Goal: Task Accomplishment & Management: Complete application form

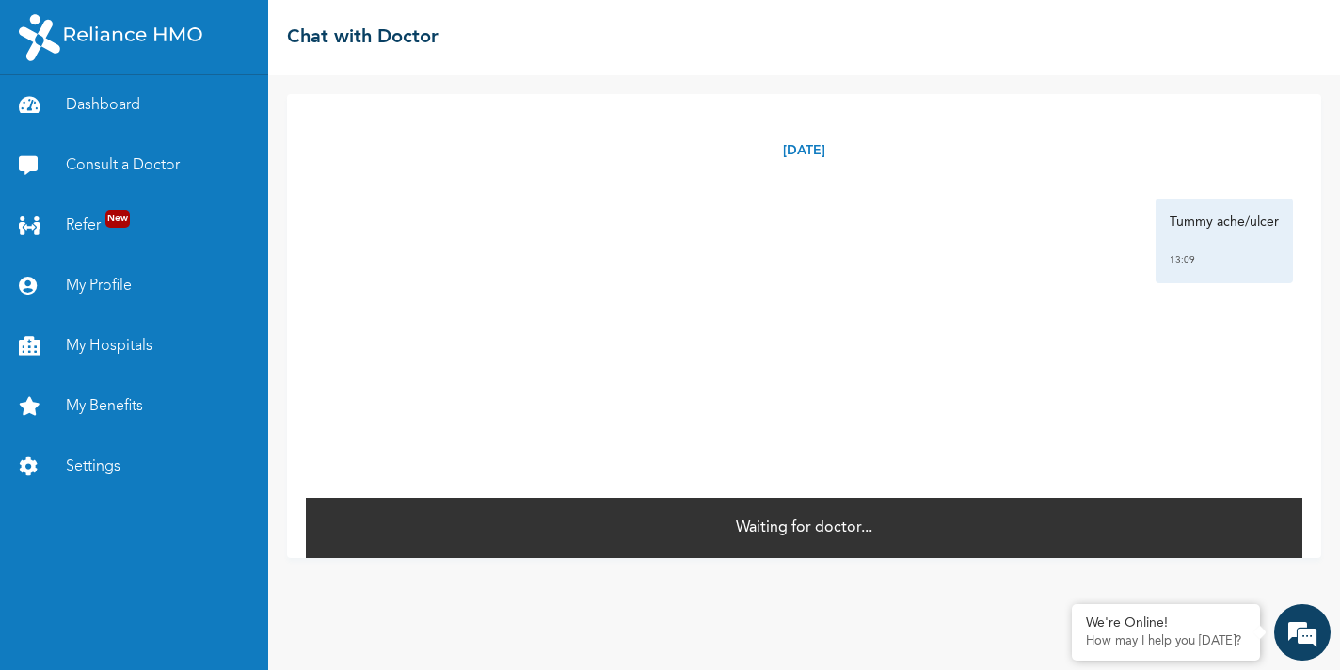
click at [829, 515] on div "Waiting for doctor..." at bounding box center [804, 527] width 996 height 62
click at [1210, 220] on p "Tummy ache/ulcer" at bounding box center [1223, 222] width 109 height 19
copy p "Tummy ache/ulcer"
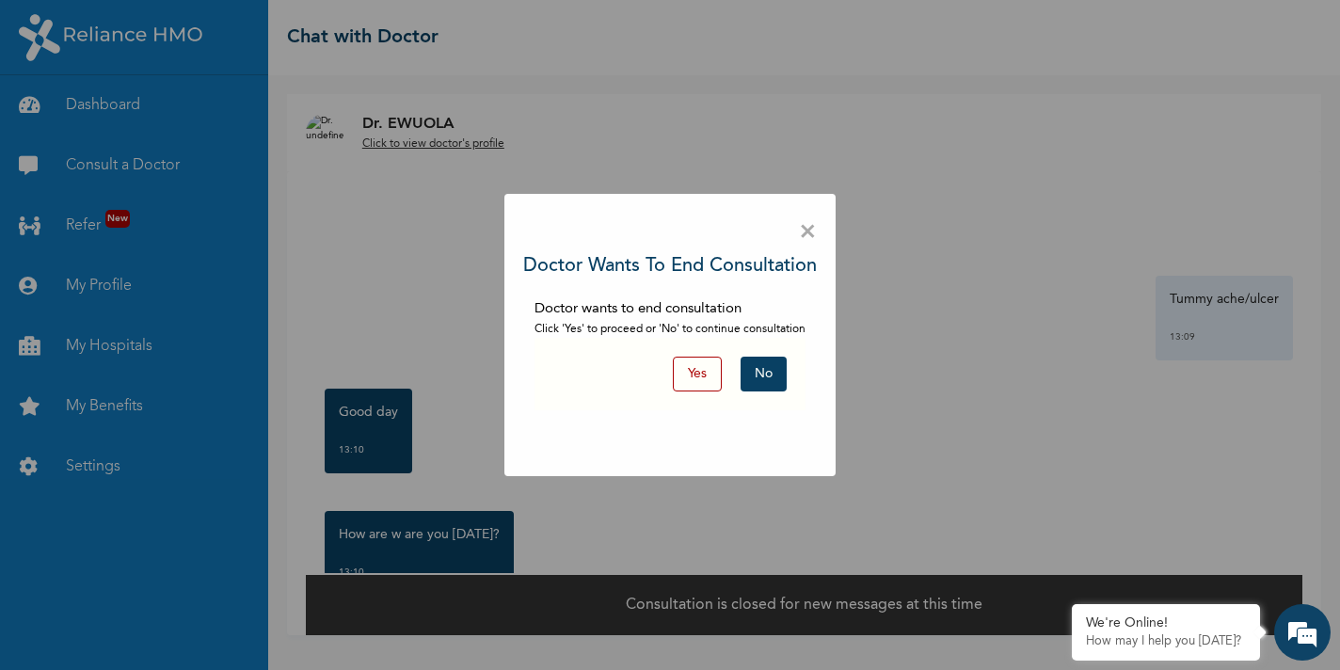
click at [770, 376] on button "No" at bounding box center [763, 374] width 46 height 35
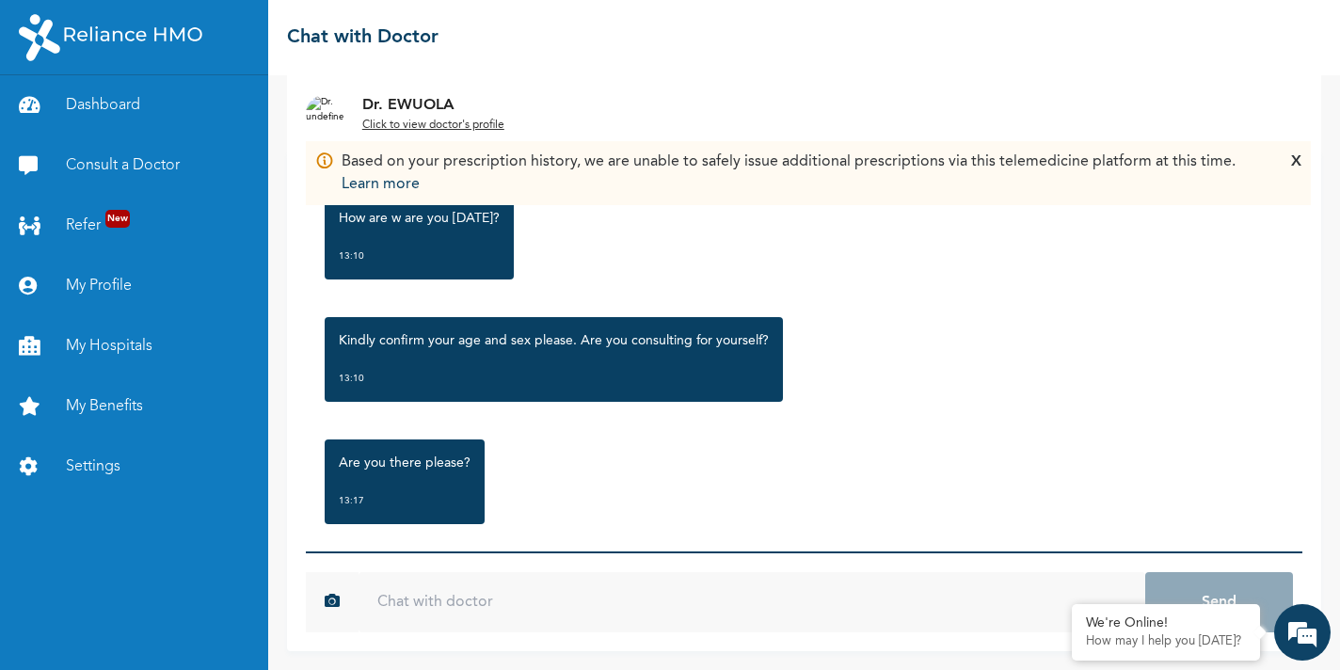
scroll to position [179, 0]
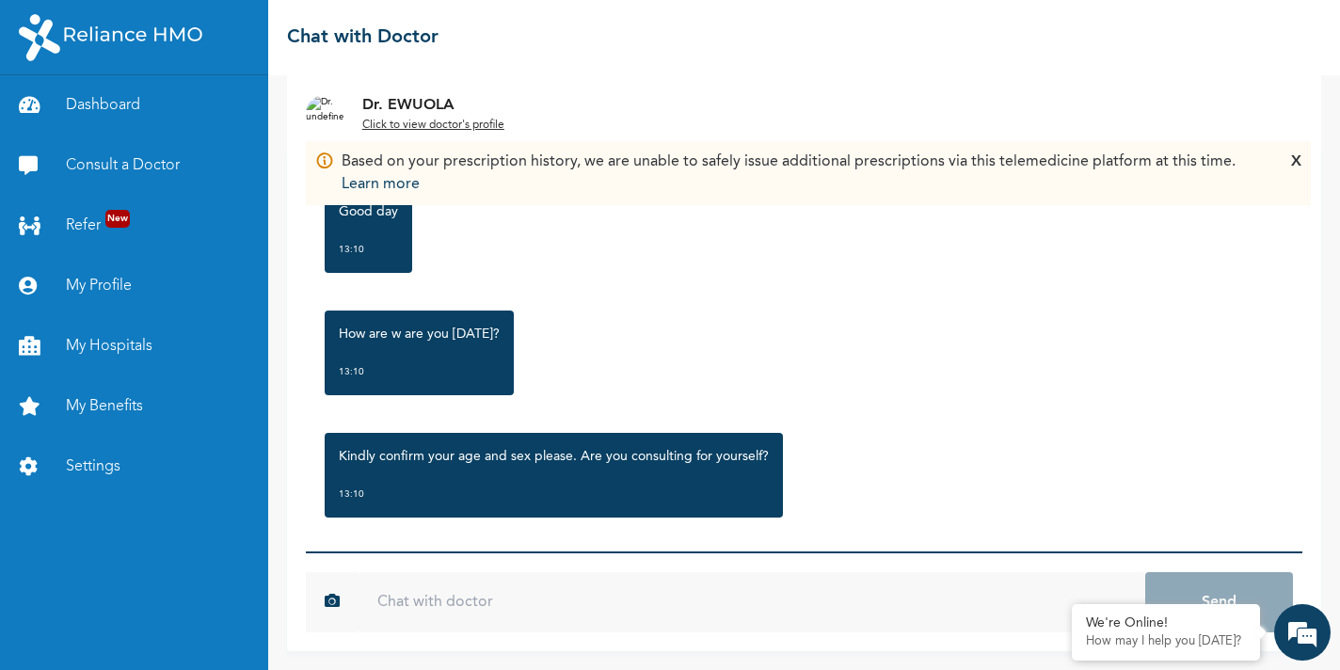
click at [672, 452] on p "Kindly confirm your age and sex please. Are you consulting for yourself?" at bounding box center [554, 456] width 430 height 19
click at [556, 609] on input "text" at bounding box center [751, 602] width 786 height 60
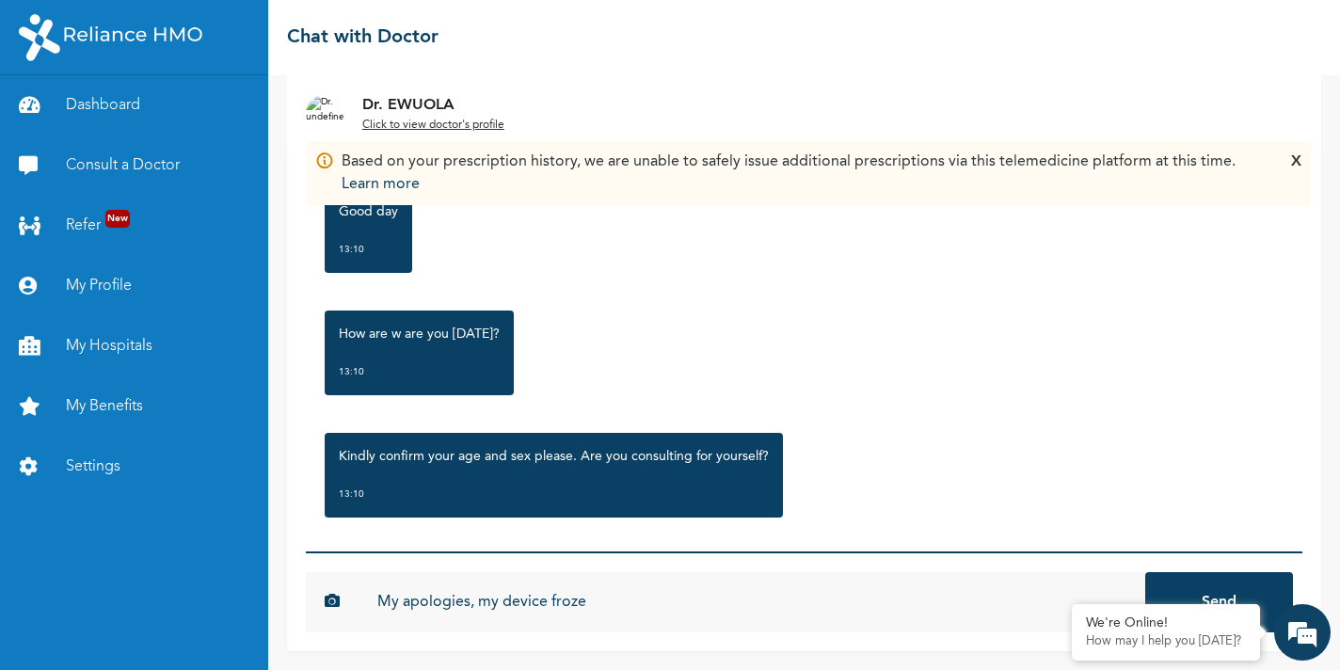
type input "My apologies, my device froze"
click at [1145, 572] on button "Send" at bounding box center [1219, 602] width 148 height 60
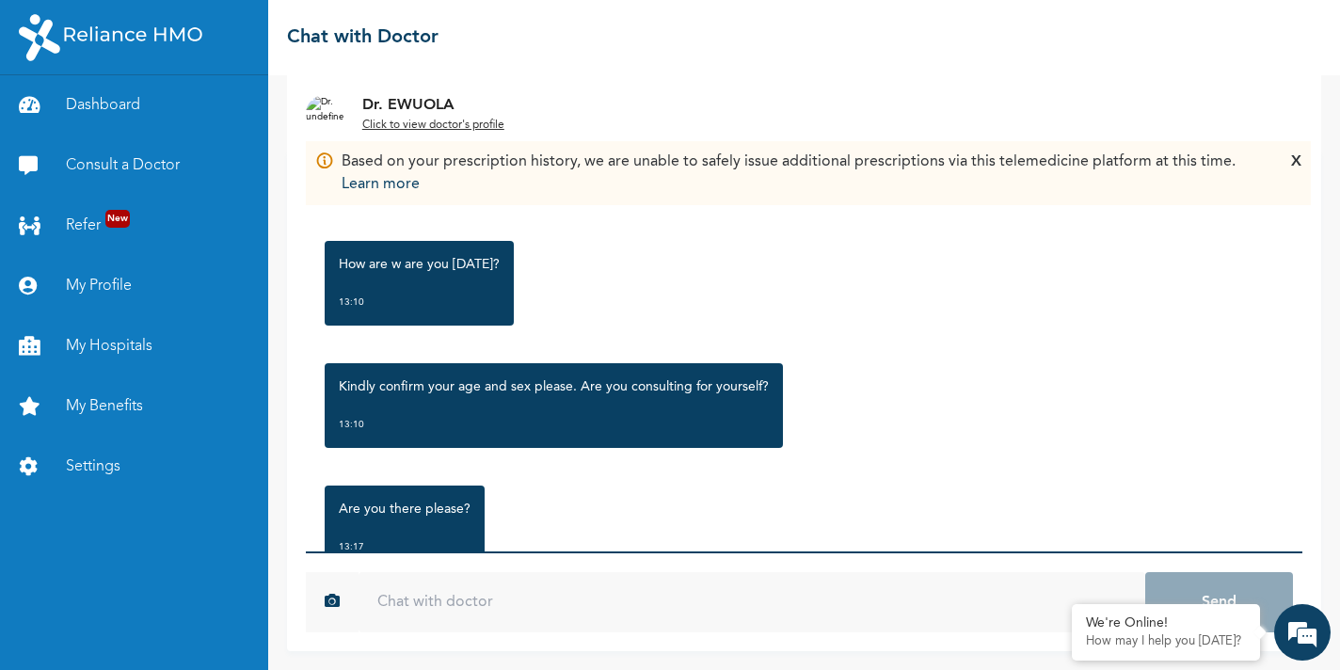
scroll to position [0, 0]
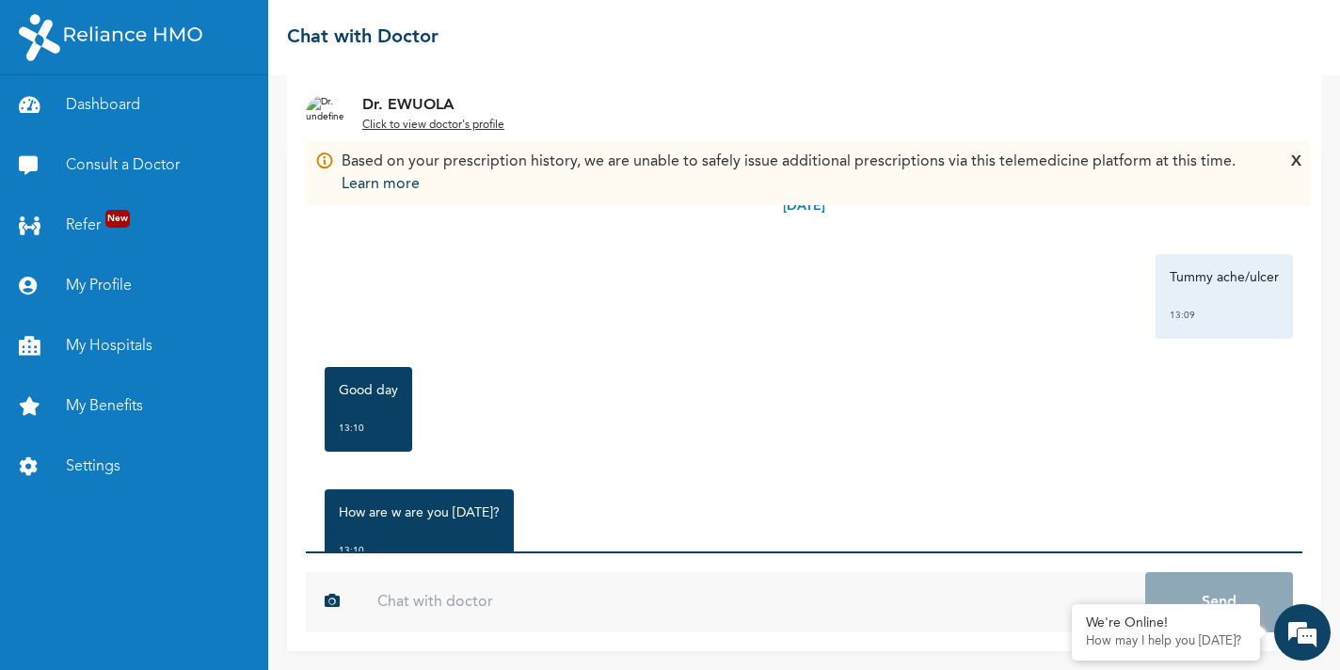
click at [1295, 162] on div "X" at bounding box center [1296, 173] width 10 height 45
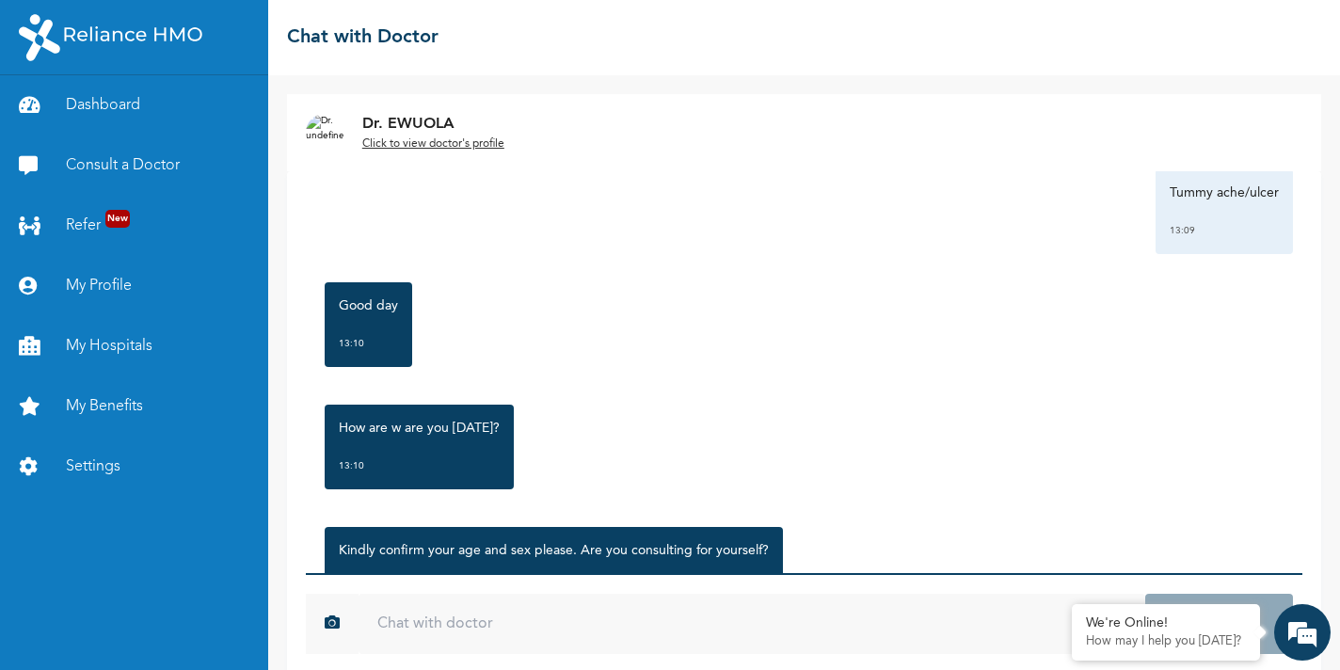
scroll to position [176, 0]
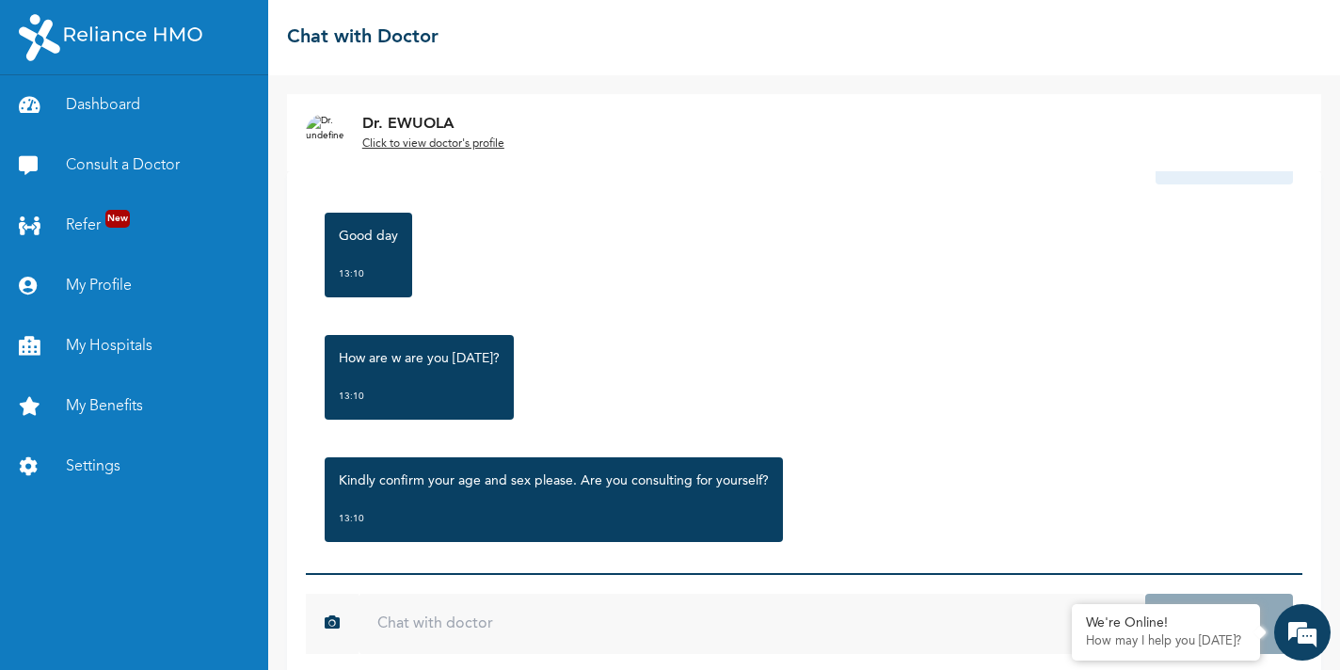
click at [513, 608] on input "text" at bounding box center [751, 624] width 786 height 60
click at [543, 483] on p "Kindly confirm your age and sex please. Are you consulting for yourself?" at bounding box center [554, 480] width 430 height 19
copy p "Kindly confirm your age and sex please."
drag, startPoint x: 578, startPoint y: 481, endPoint x: 336, endPoint y: 484, distance: 241.8
click at [336, 484] on div "Kindly confirm your age and sex please. Are you consulting for yourself? 13:10" at bounding box center [554, 499] width 458 height 85
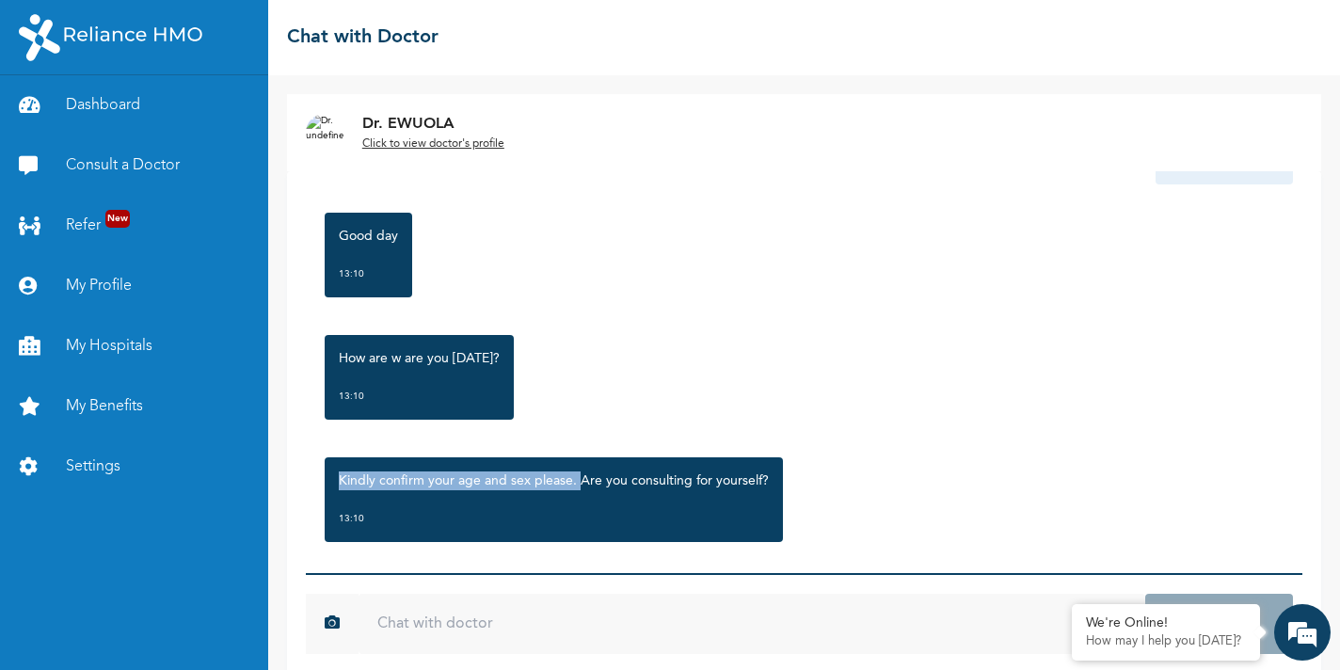
click at [408, 628] on input "text" at bounding box center [751, 624] width 786 height 60
paste input "Kindly confirm your age and sex please."
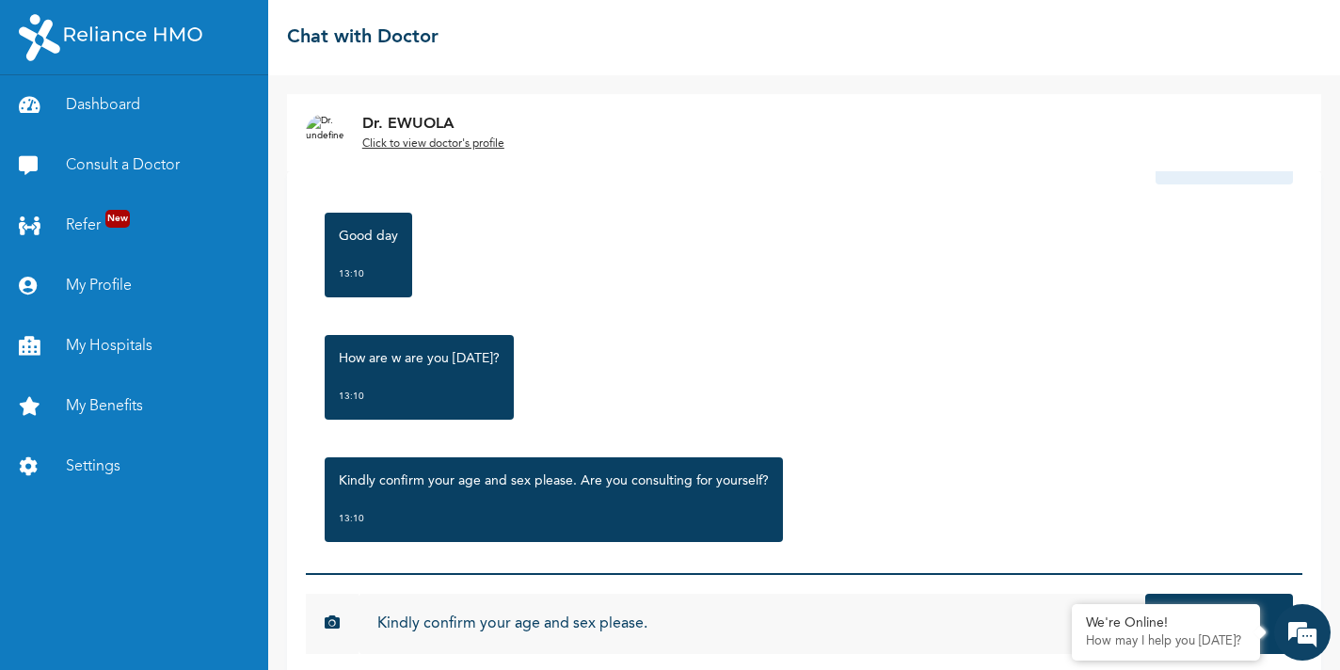
type input "Kindly confirm your age and sex please."
click at [1145, 594] on button "Send" at bounding box center [1219, 624] width 148 height 60
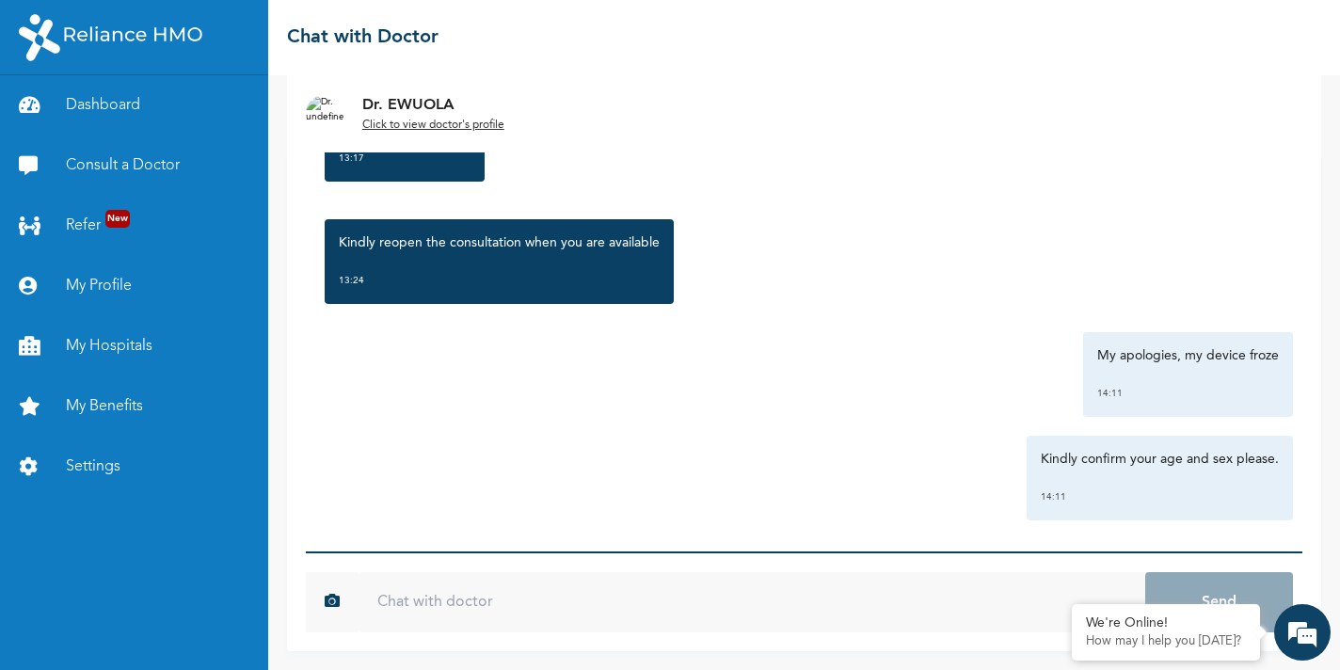
scroll to position [648, 0]
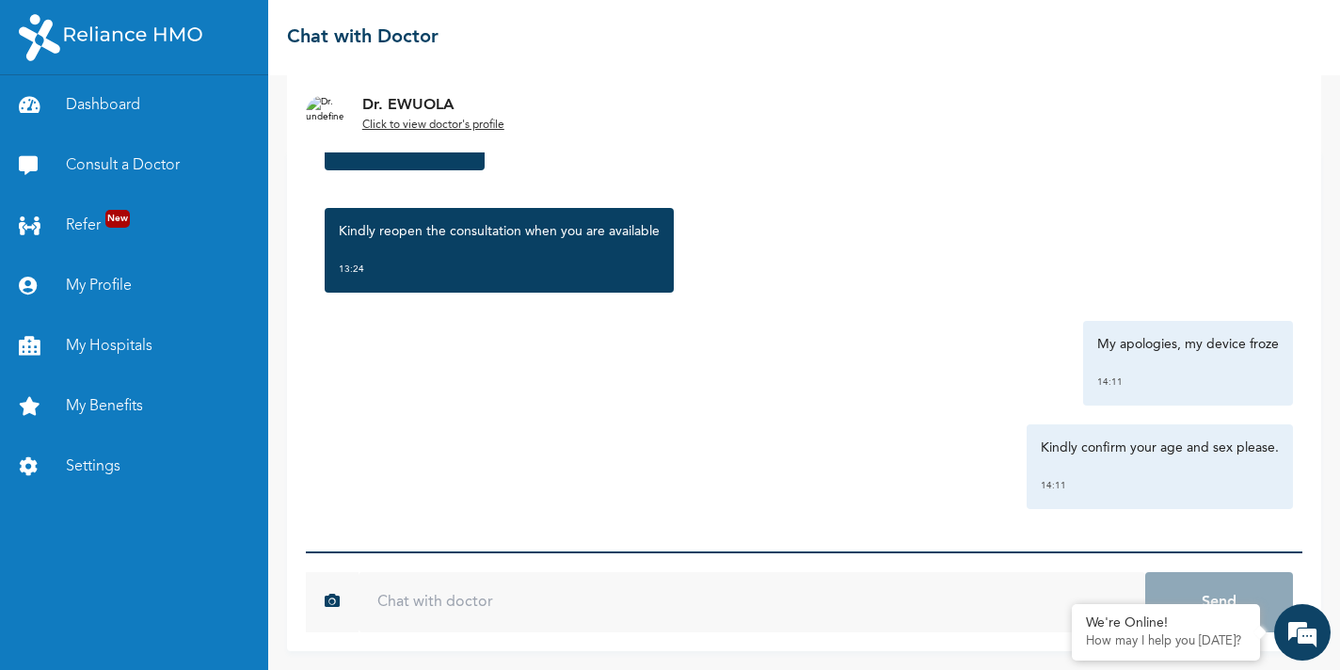
type input "I"
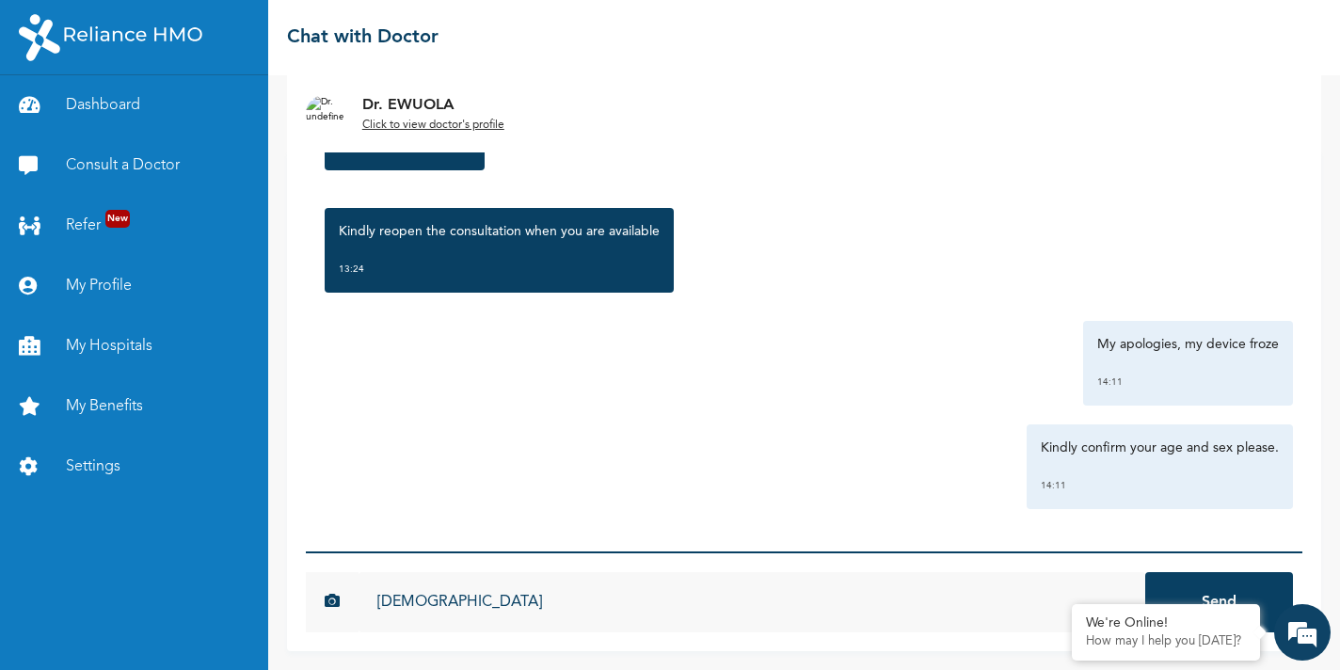
type input "[DEMOGRAPHIC_DATA]"
click at [1145, 572] on button "Send" at bounding box center [1219, 602] width 148 height 60
type input "[DEMOGRAPHIC_DATA]"
click at [1145, 572] on button "Send" at bounding box center [1219, 602] width 148 height 60
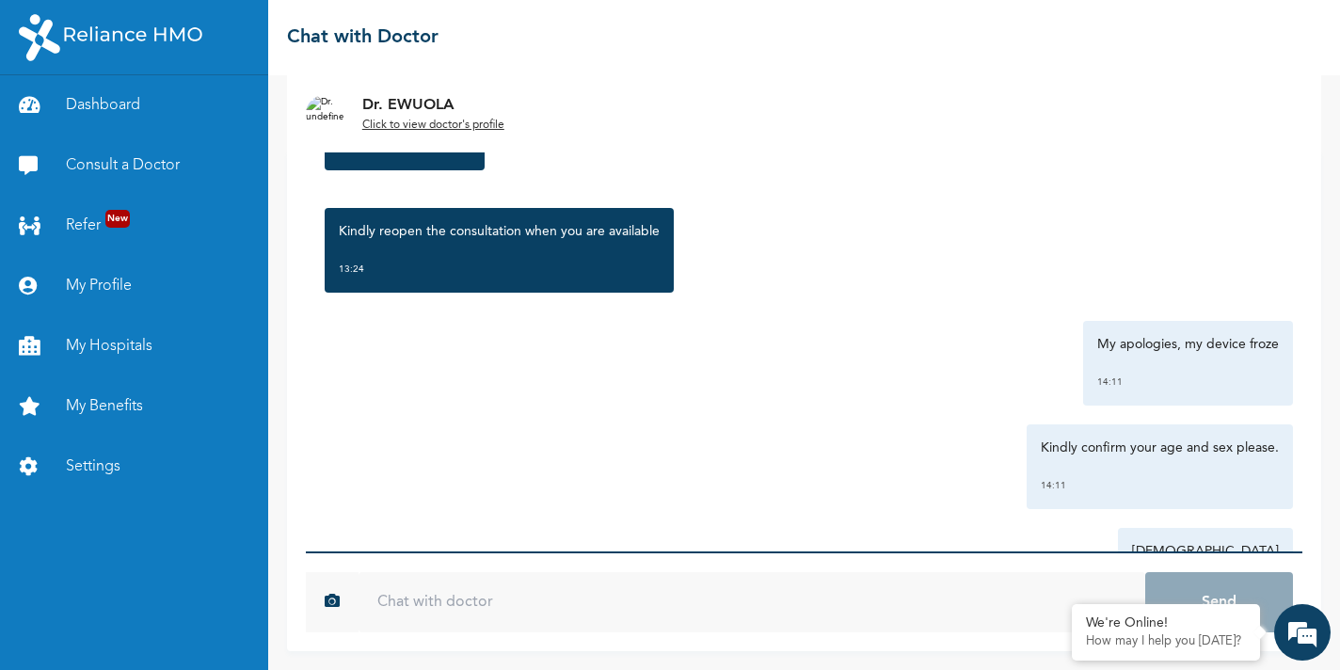
scroll to position [855, 0]
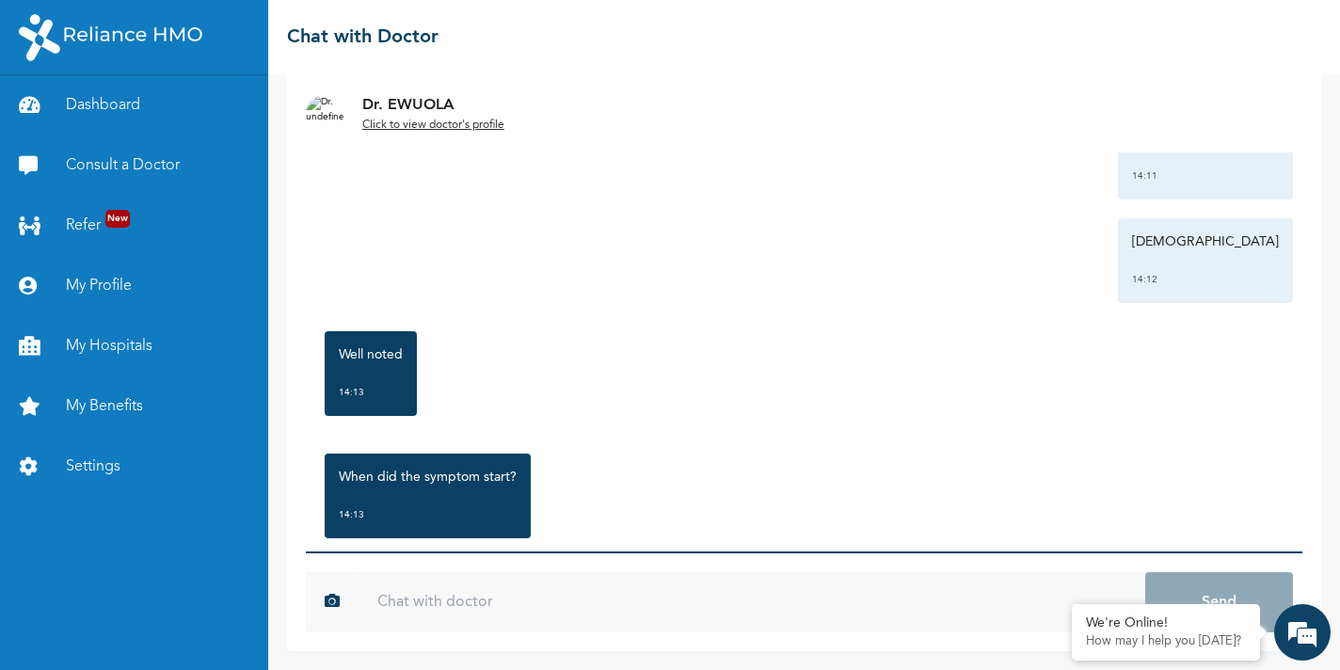
scroll to position [1100, 0]
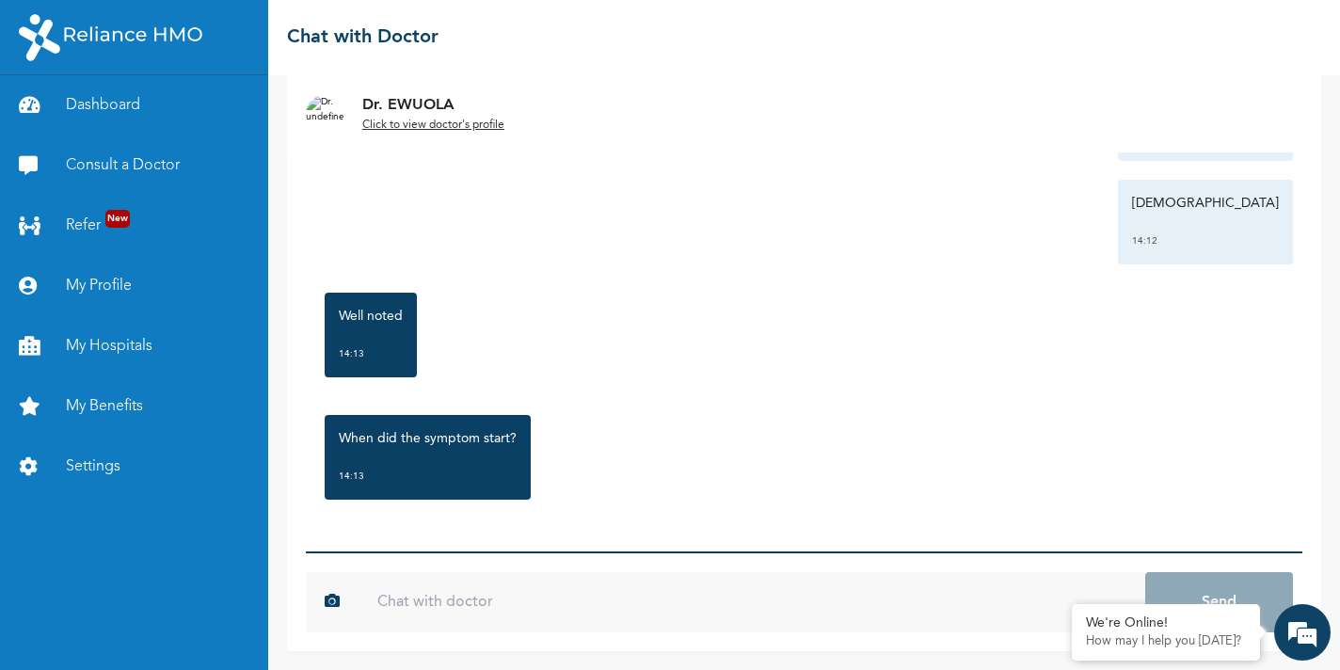
click at [409, 601] on input "text" at bounding box center [751, 602] width 786 height 60
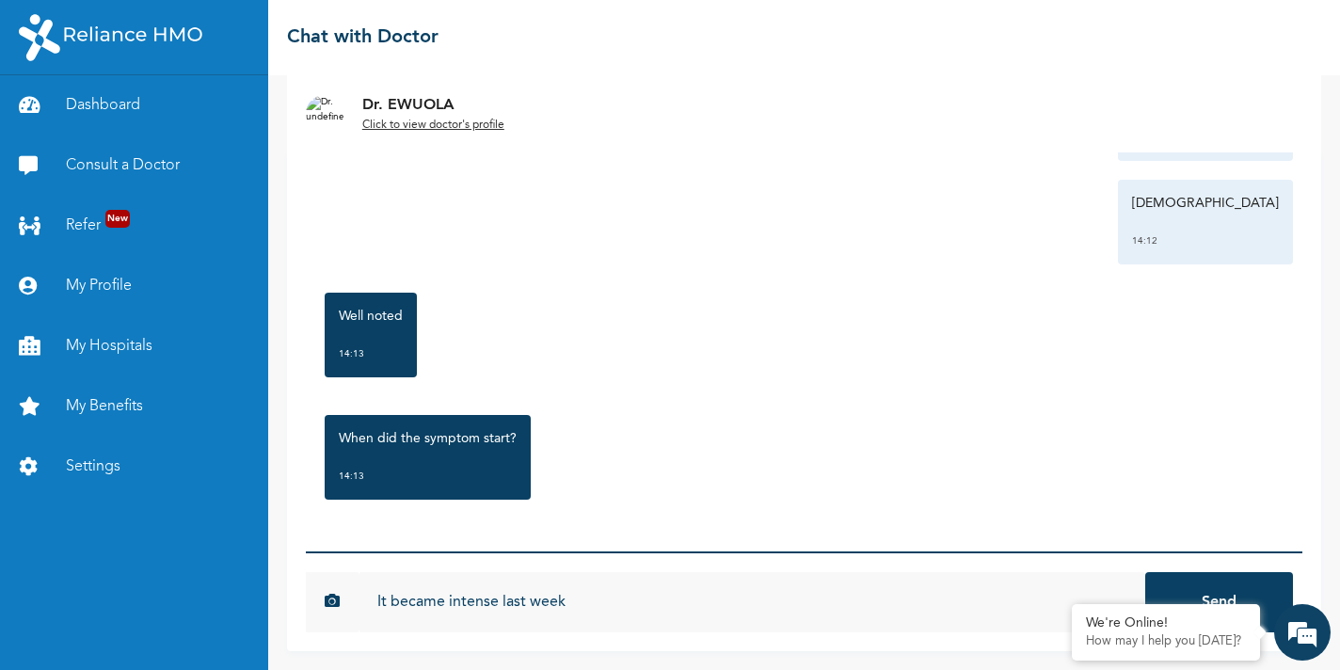
type input "It became intense last week"
click at [1145, 572] on button "Send" at bounding box center [1219, 602] width 148 height 60
type input "It was a bit in the bachground before then"
click at [1145, 572] on button "Send" at bounding box center [1219, 602] width 148 height 60
type input "\"
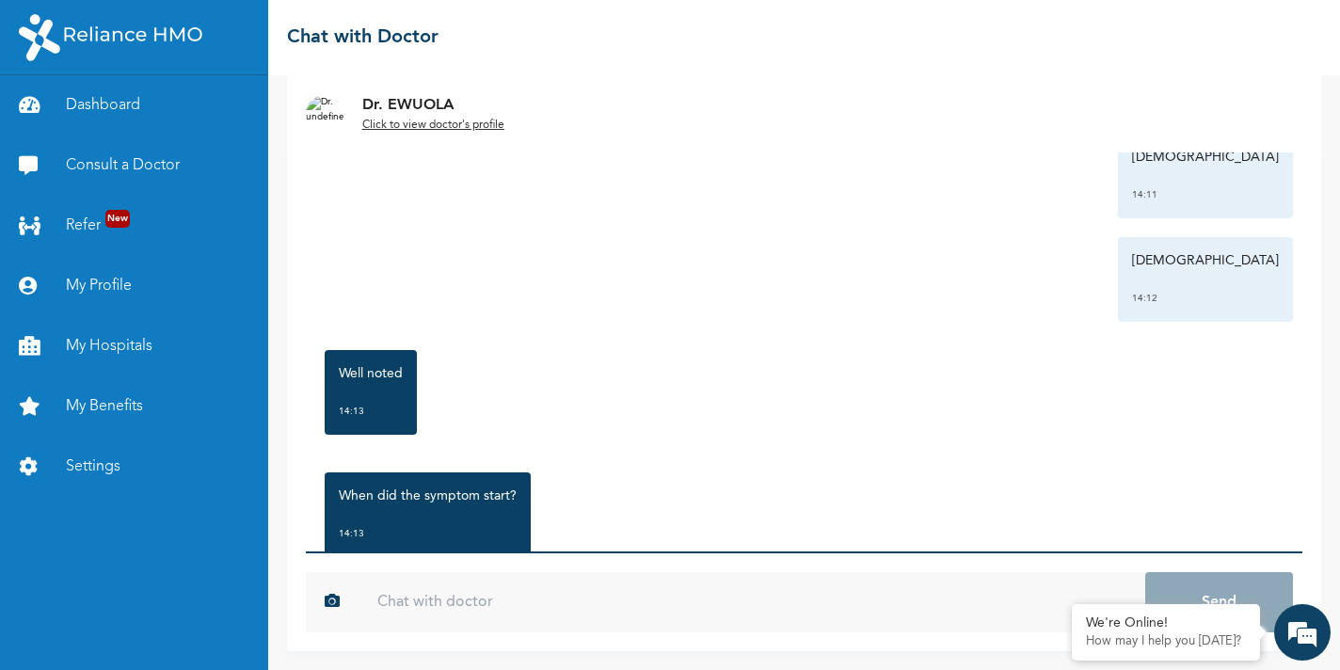
scroll to position [1307, 0]
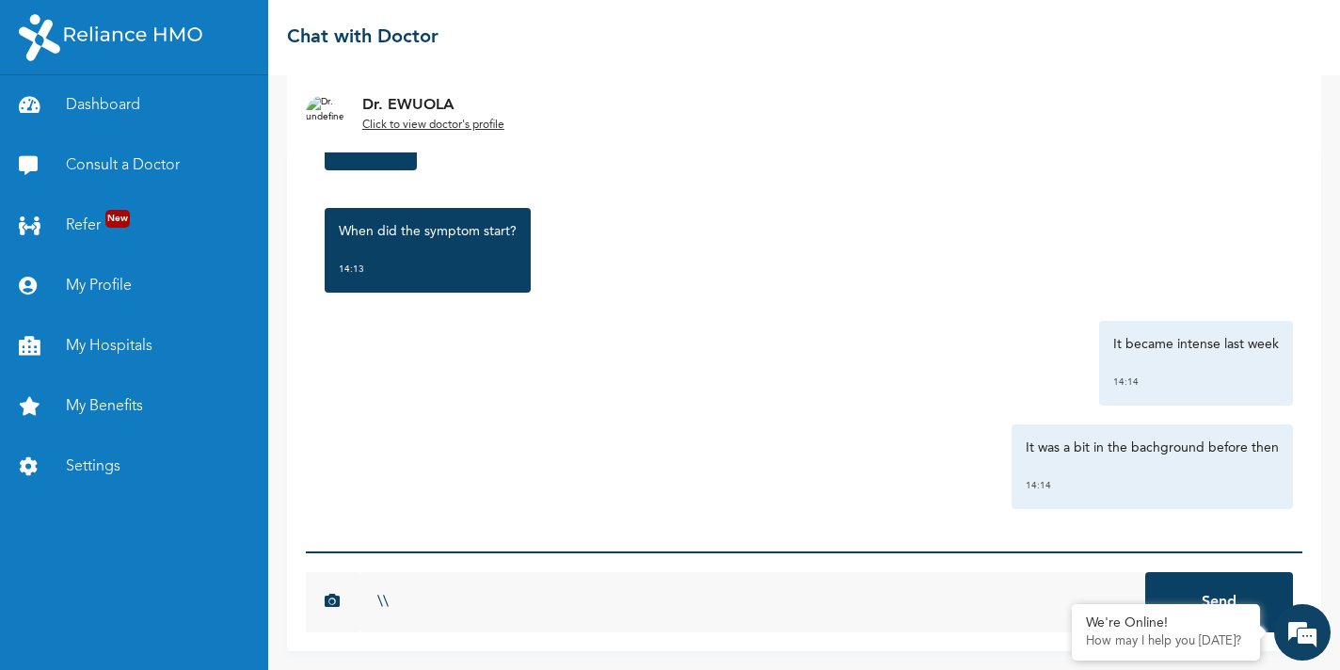
type input "\"
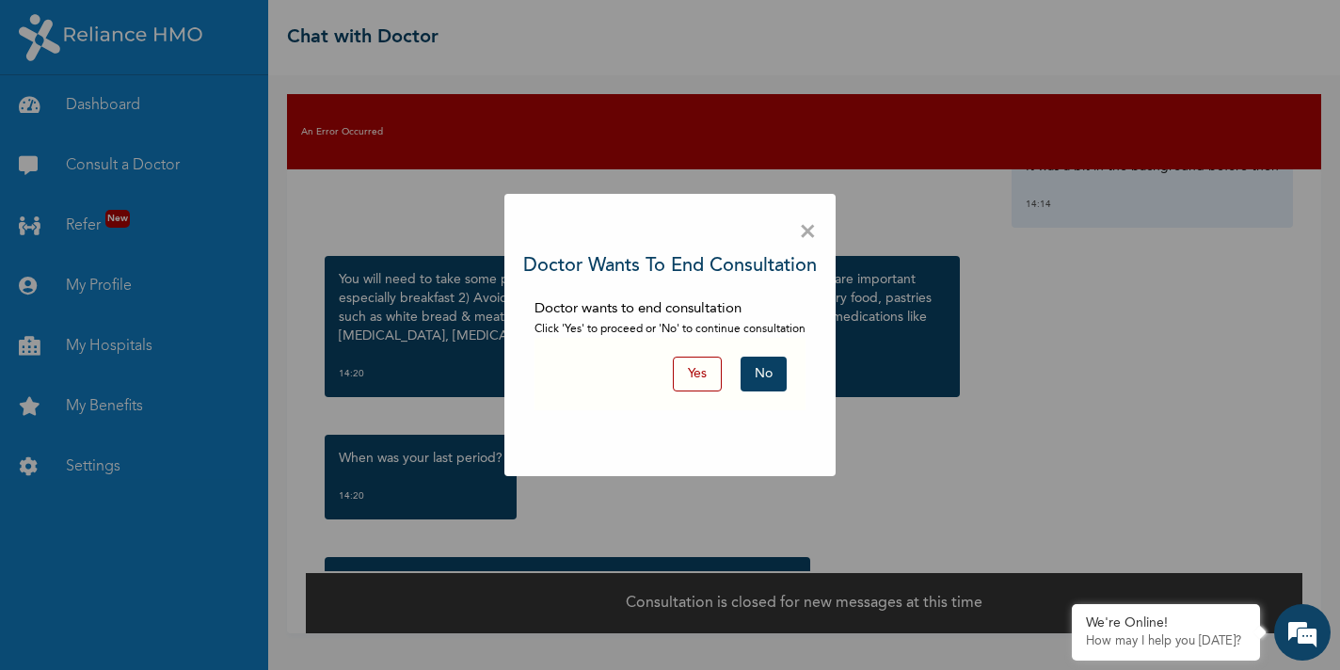
scroll to position [0, 0]
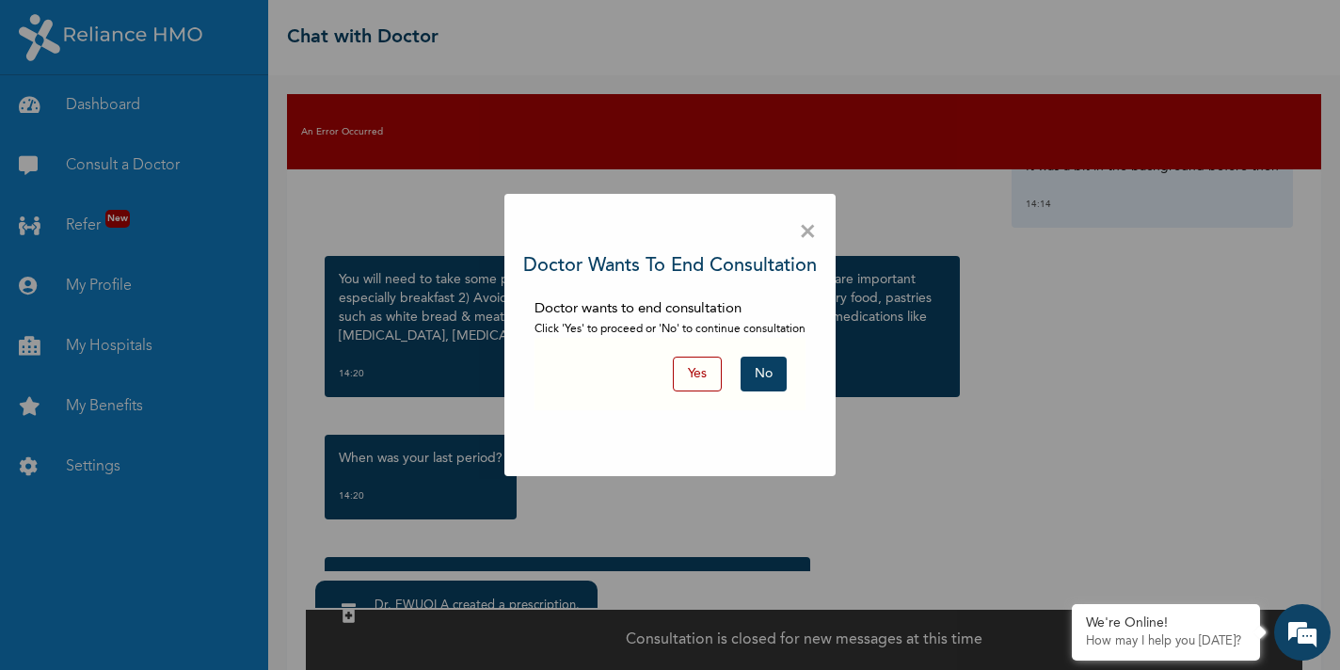
click at [760, 370] on button "No" at bounding box center [763, 374] width 46 height 35
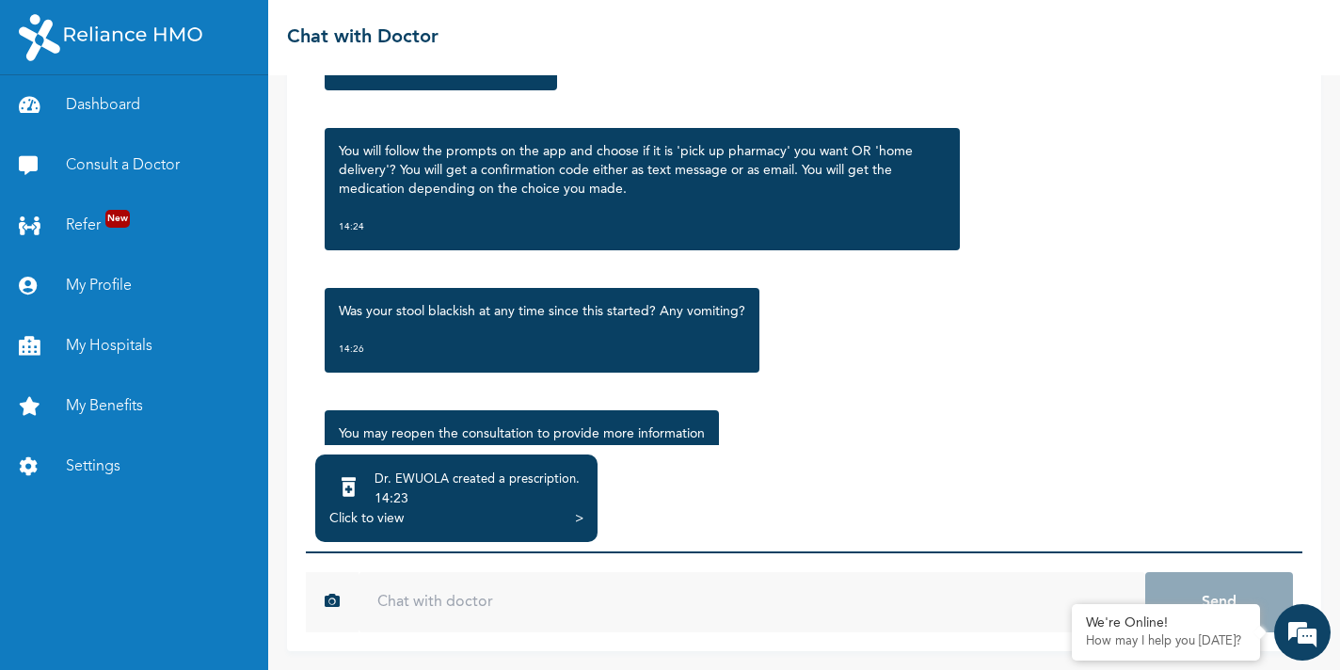
scroll to position [2417, 0]
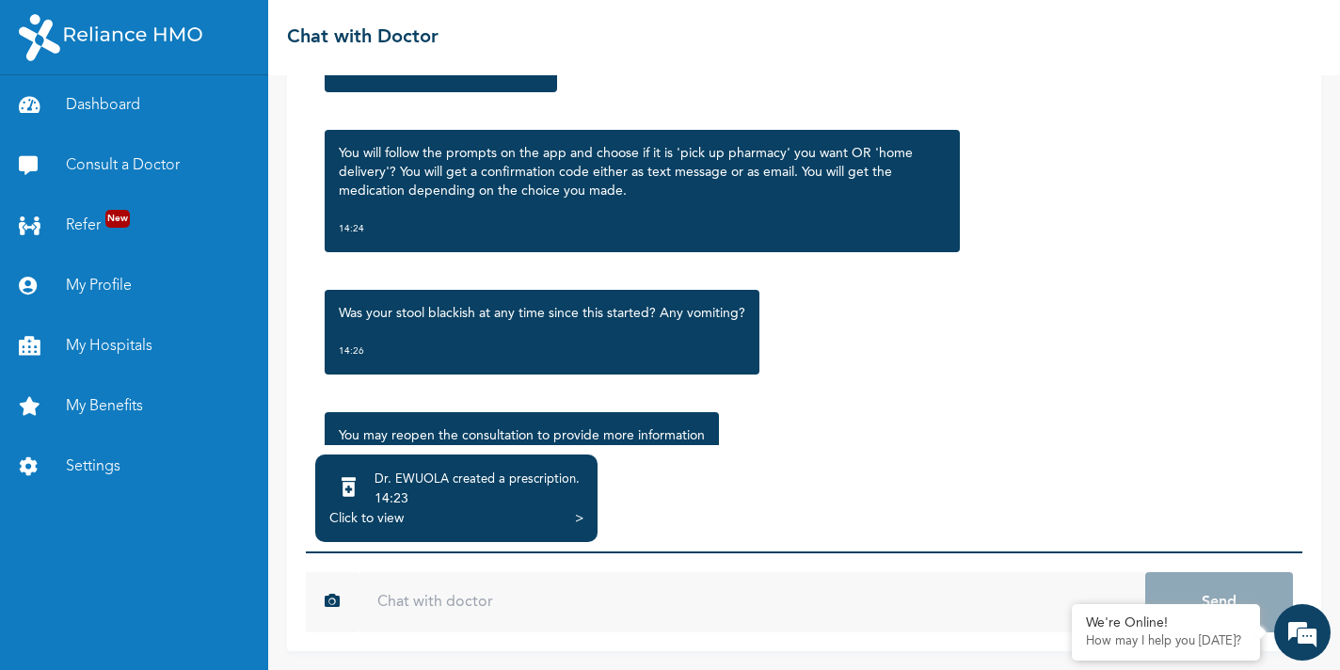
click at [555, 605] on input "text" at bounding box center [751, 602] width 786 height 60
type input "No vomitting"
click at [1145, 572] on button "Send" at bounding box center [1219, 602] width 148 height 60
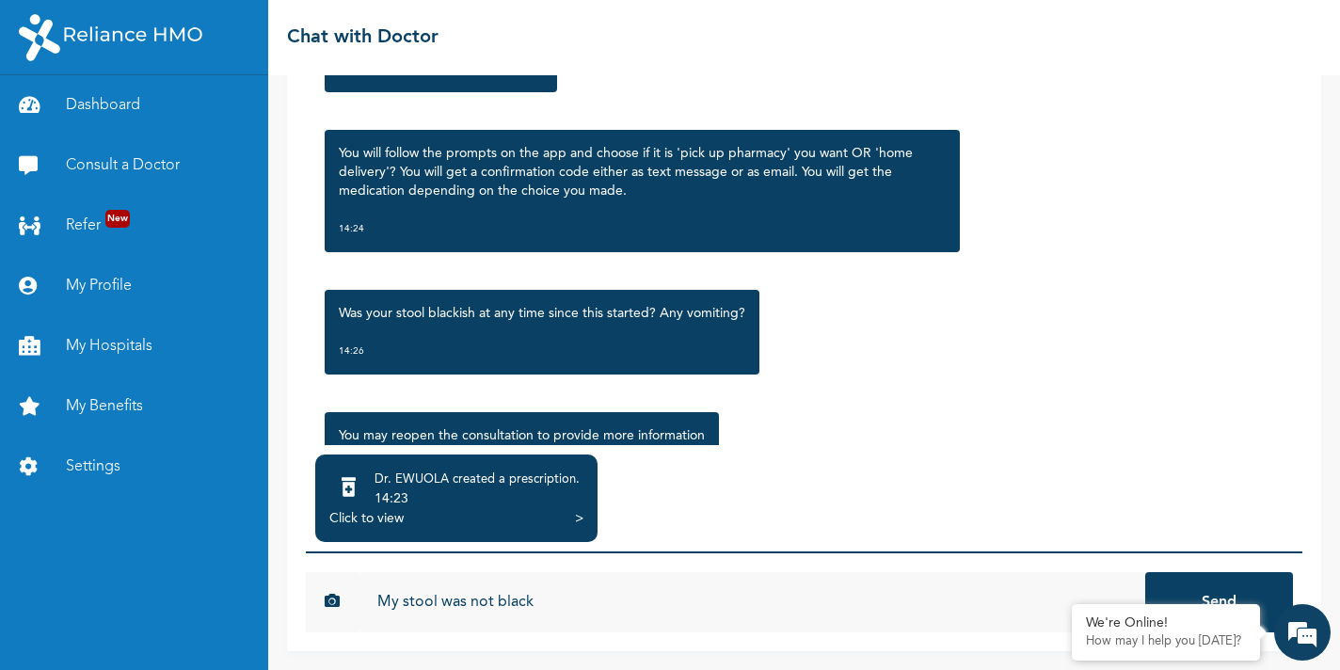
click at [377, 597] on input "My stool was not black" at bounding box center [751, 602] width 786 height 60
click at [382, 600] on input "My stool was not black" at bounding box center [751, 602] width 786 height 60
type input "No, My stool was not black"
click at [1145, 572] on button "Send" at bounding box center [1219, 602] width 148 height 60
type input "I'll prefer to pick up"
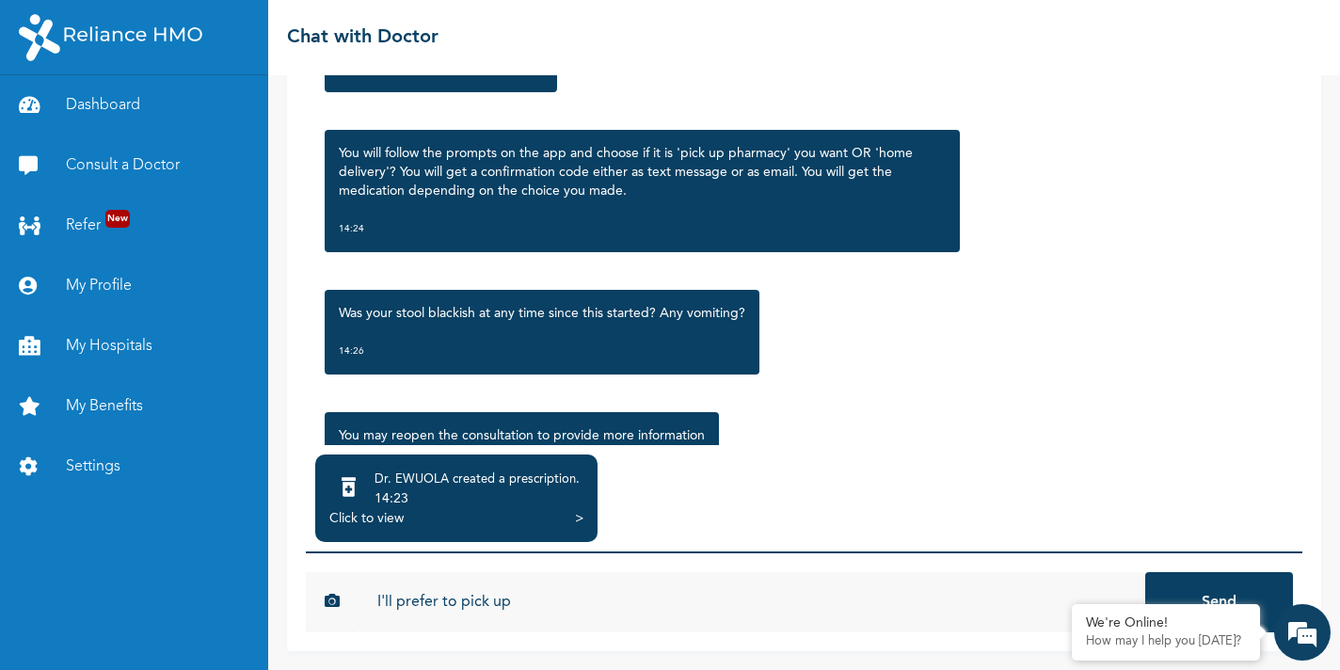
click at [1145, 572] on button "Send" at bounding box center [1219, 602] width 148 height 60
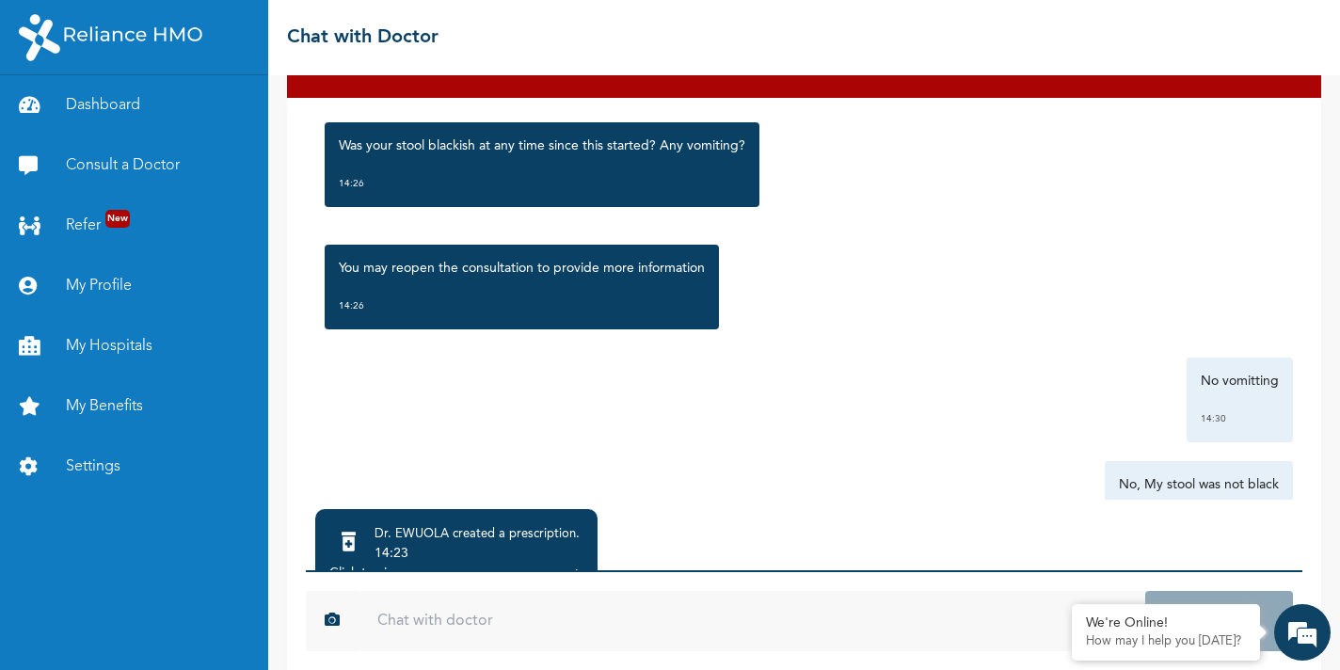
scroll to position [2727, 0]
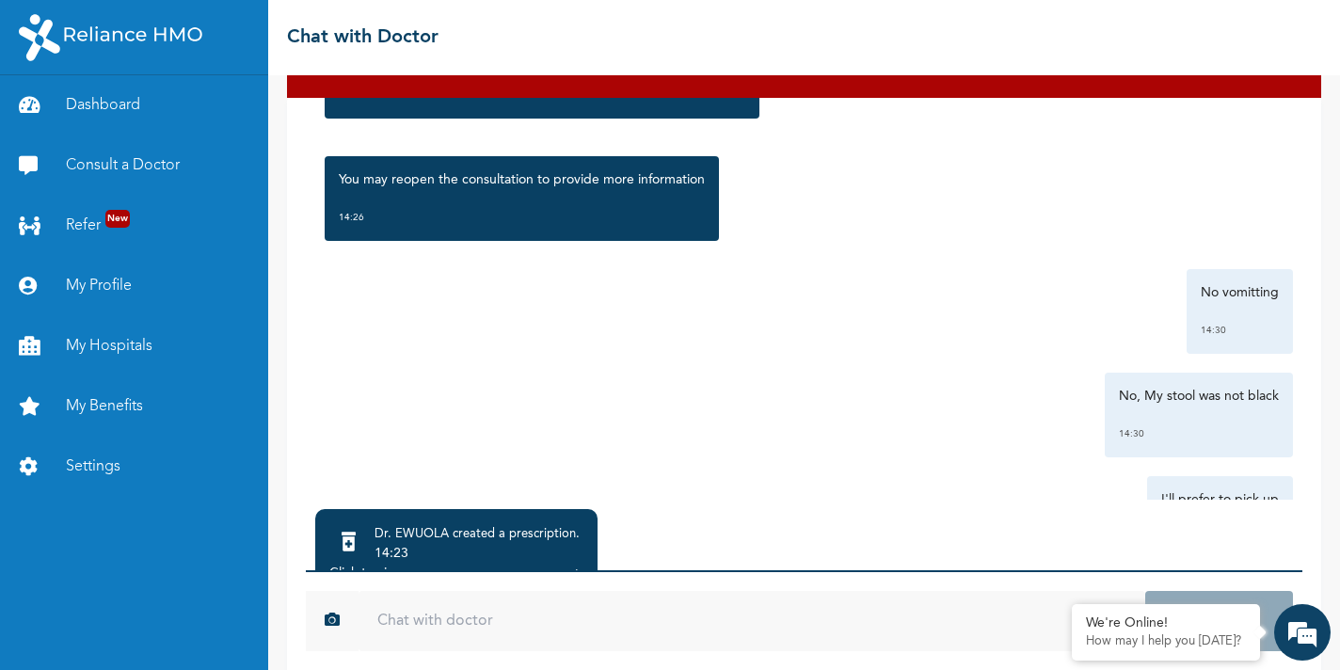
click at [484, 548] on div "14:23" at bounding box center [476, 553] width 205 height 19
click at [378, 548] on div "14:23" at bounding box center [476, 553] width 205 height 19
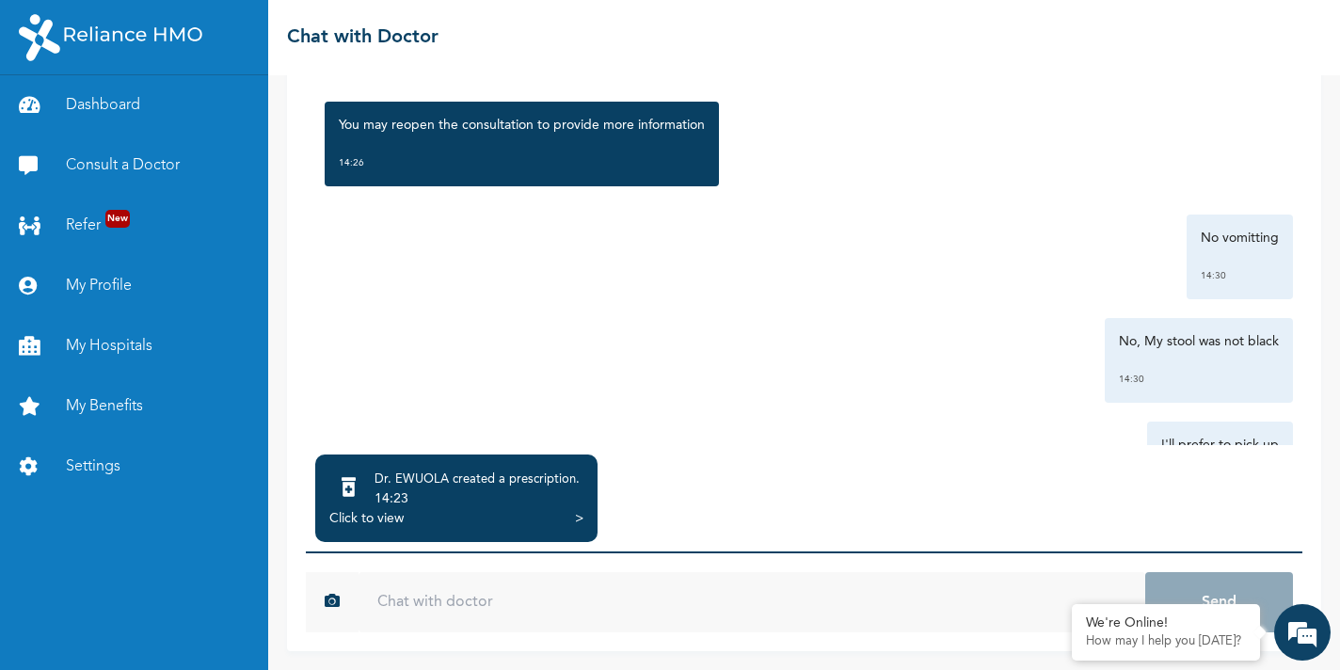
click at [389, 513] on div "Click to view" at bounding box center [366, 518] width 74 height 19
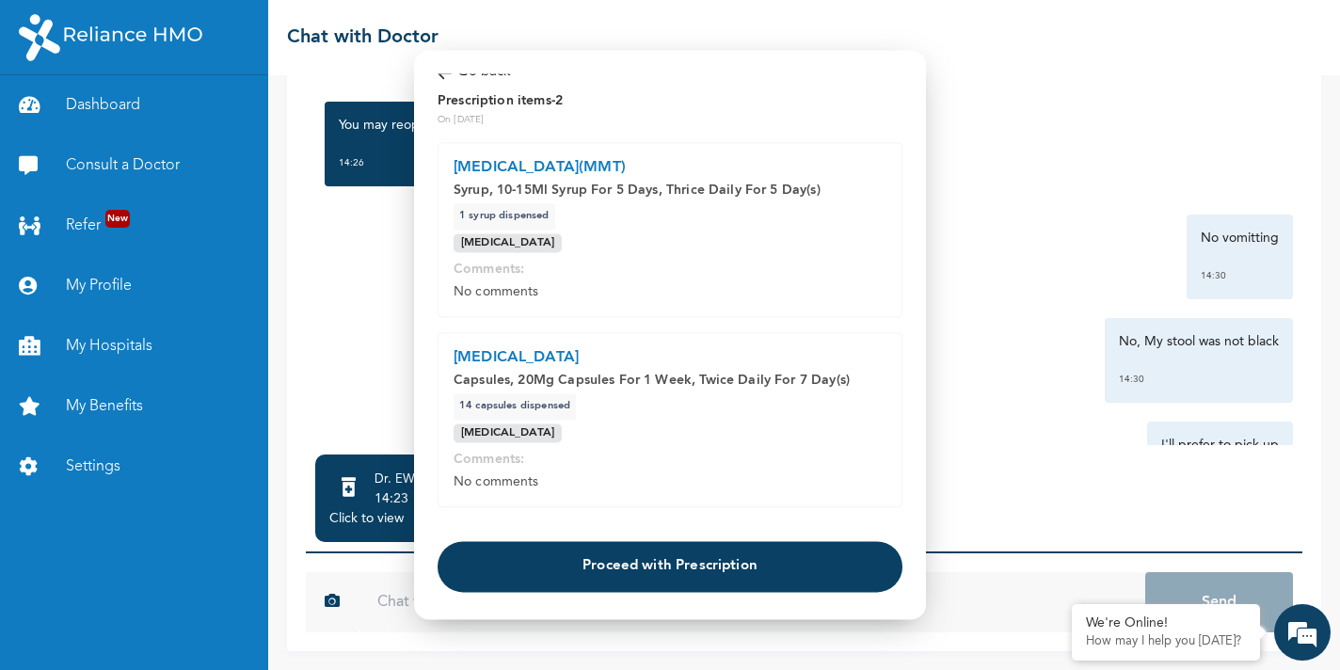
scroll to position [0, 0]
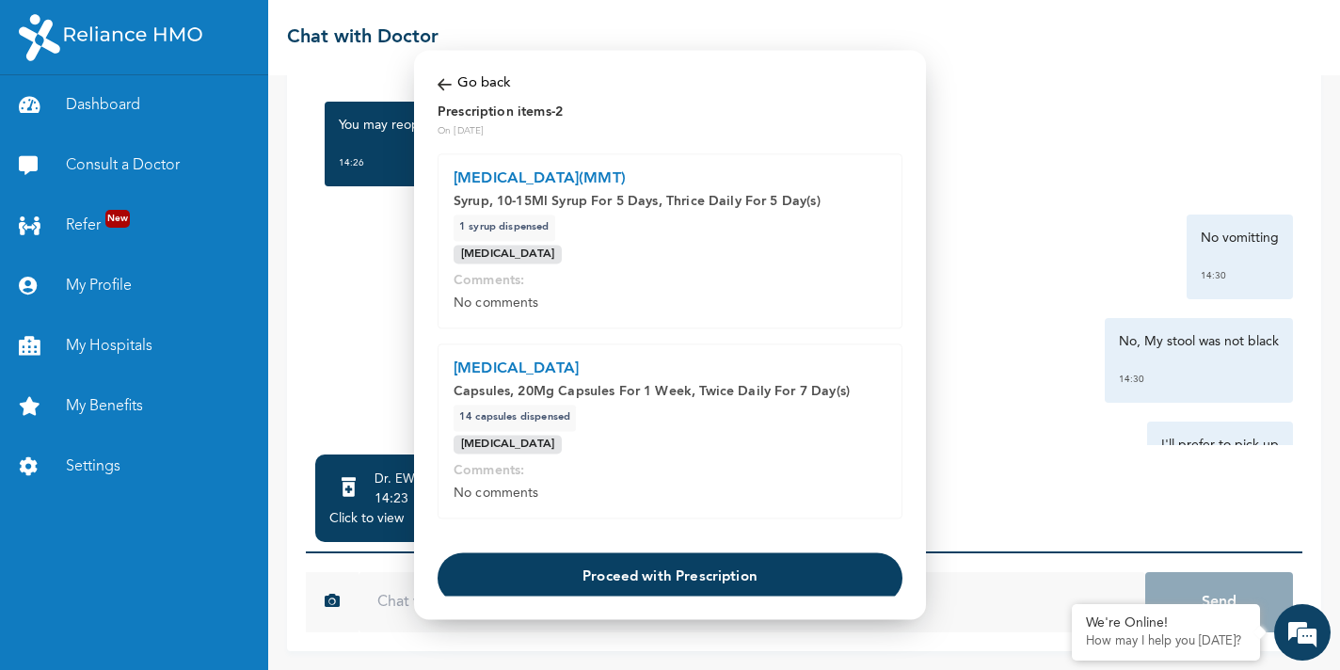
click at [441, 69] on div "Modal Go back Prescription items - 2 On [DATE] [MEDICAL_DATA](MMT) Syrup, 10-15…" at bounding box center [670, 334] width 512 height 569
click at [441, 76] on img at bounding box center [444, 84] width 14 height 22
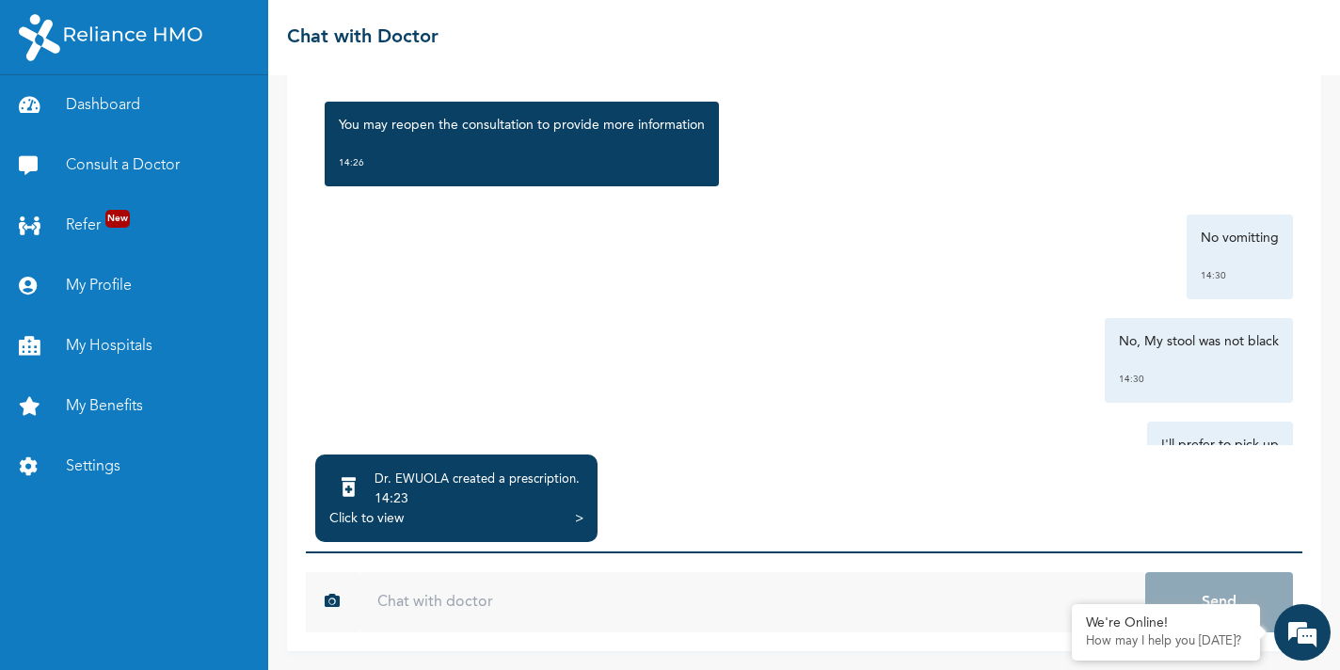
scroll to position [2831, 0]
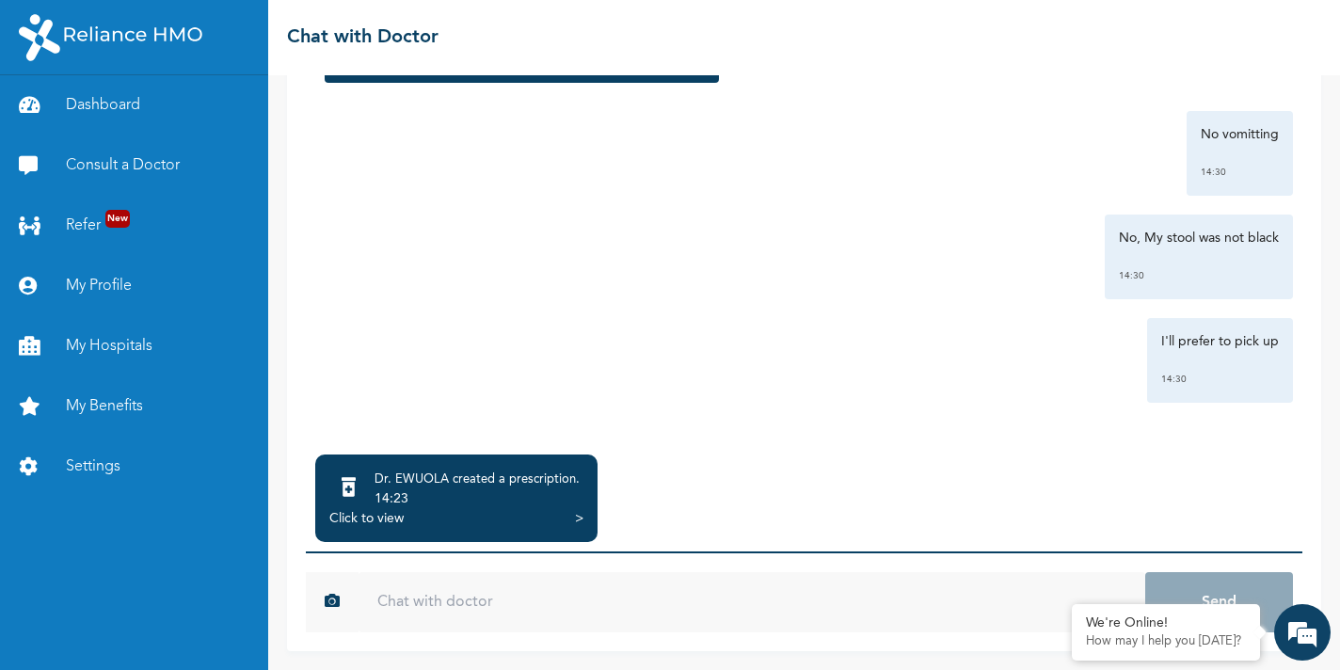
click at [485, 608] on input "text" at bounding box center [751, 602] width 786 height 60
type input "I"
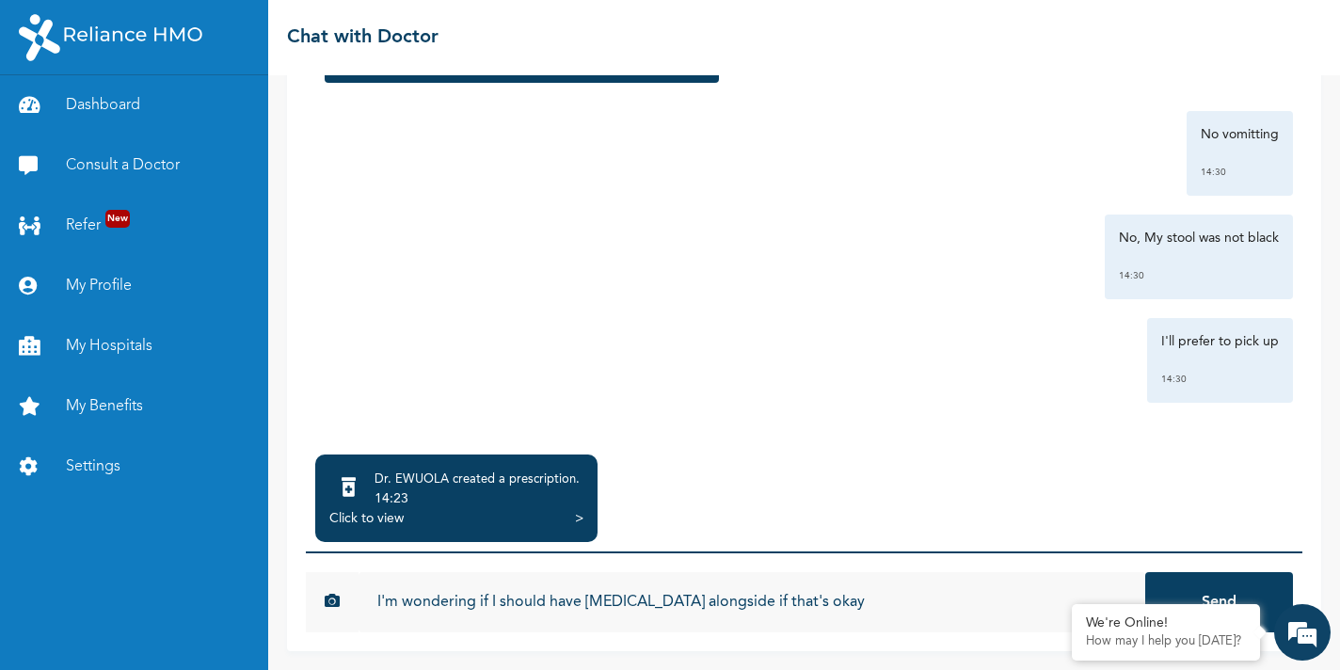
type input "I'm wondering if I should have [MEDICAL_DATA] alongside if that's okay"
click at [1145, 572] on button "Send" at bounding box center [1219, 602] width 148 height 60
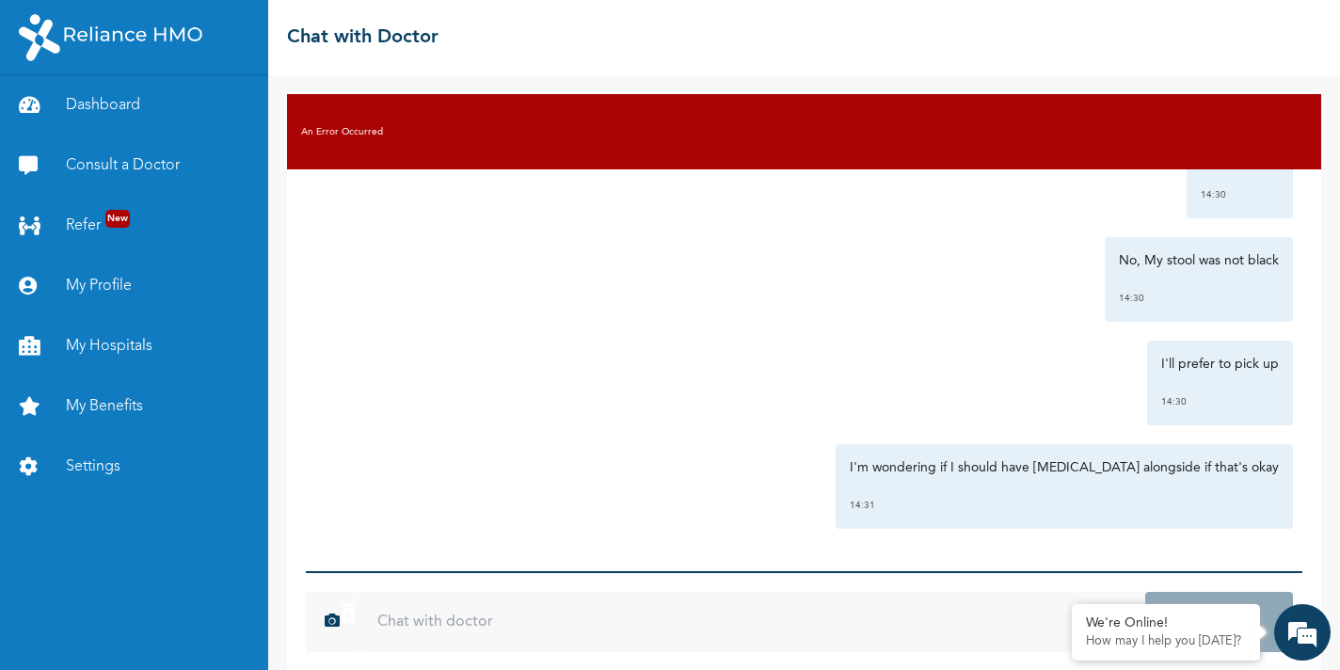
scroll to position [127, 0]
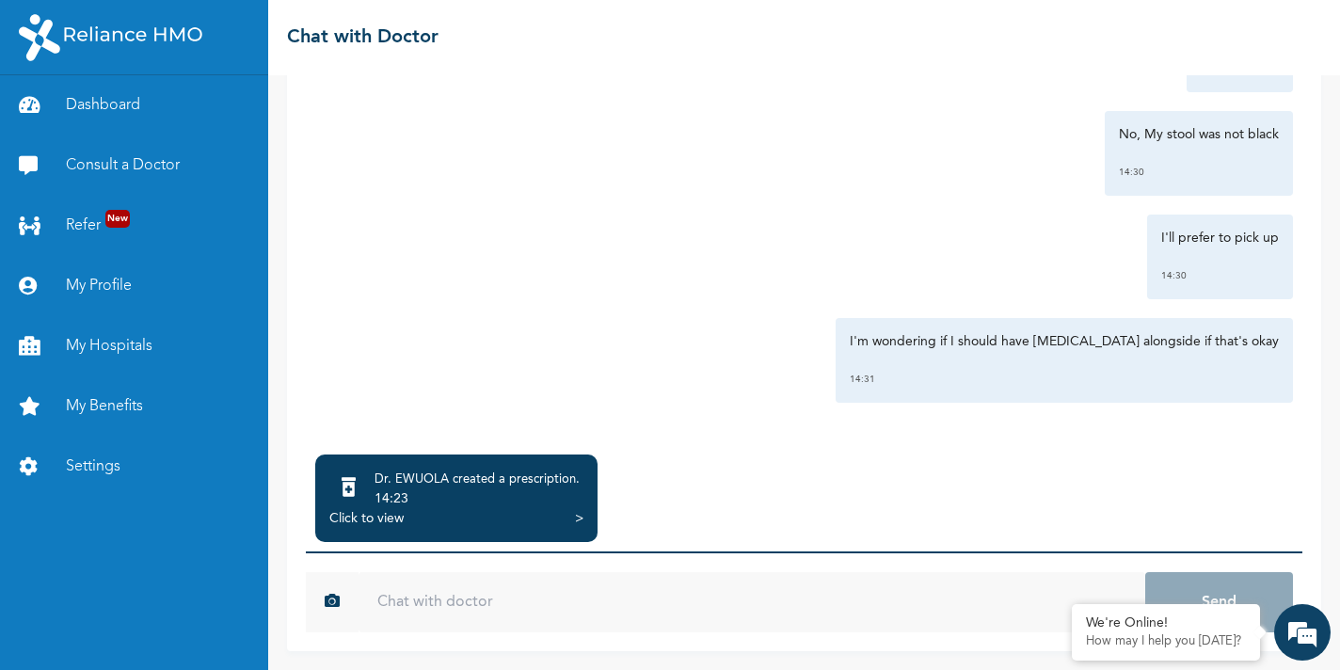
click at [386, 518] on div "Click to view" at bounding box center [366, 518] width 74 height 19
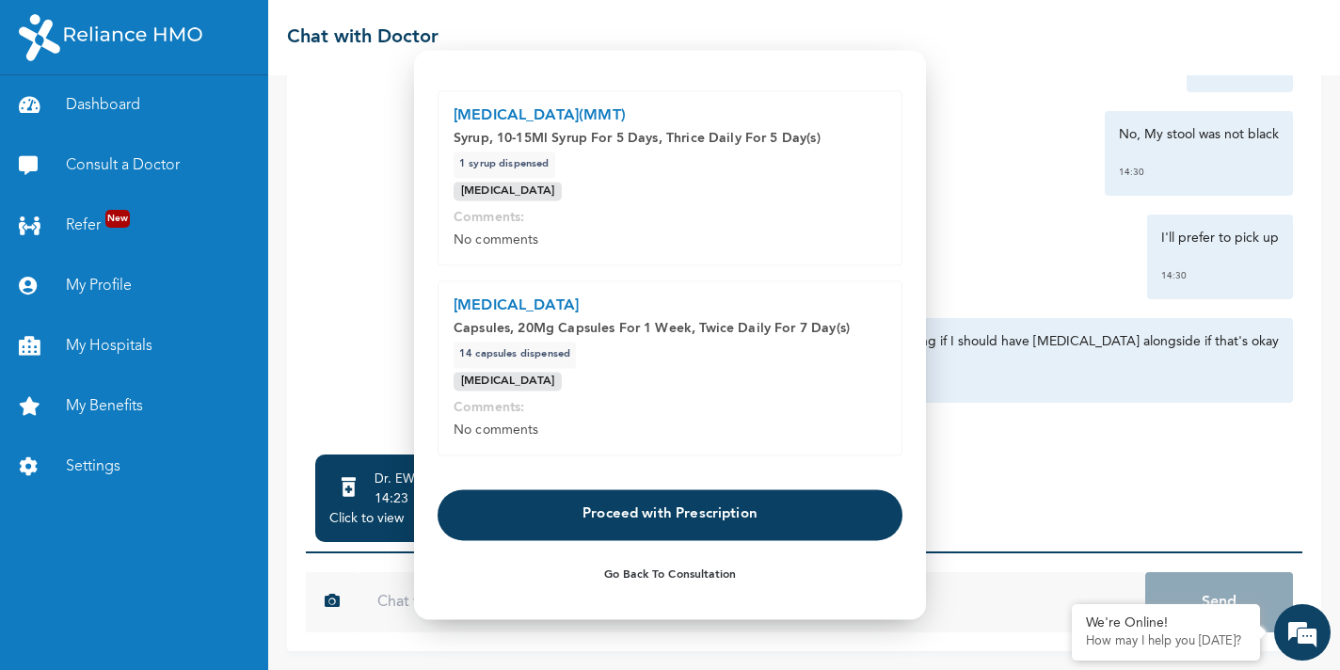
scroll to position [0, 0]
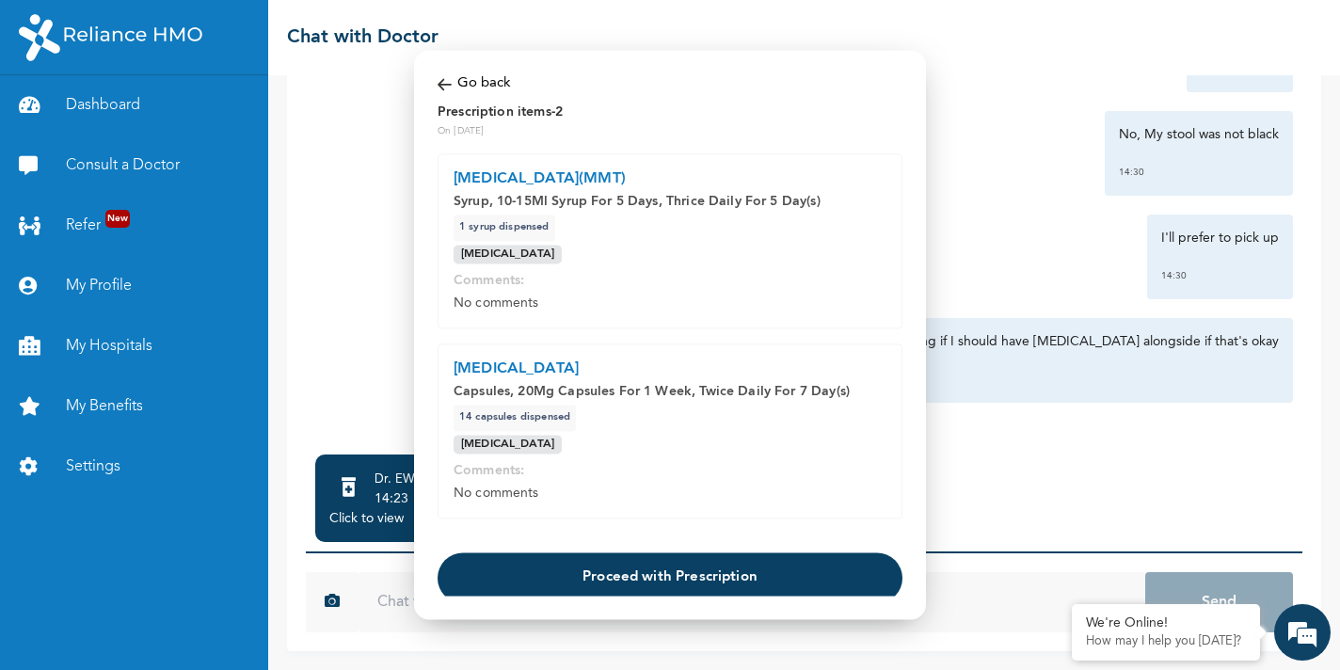
click at [440, 86] on img at bounding box center [444, 84] width 14 height 22
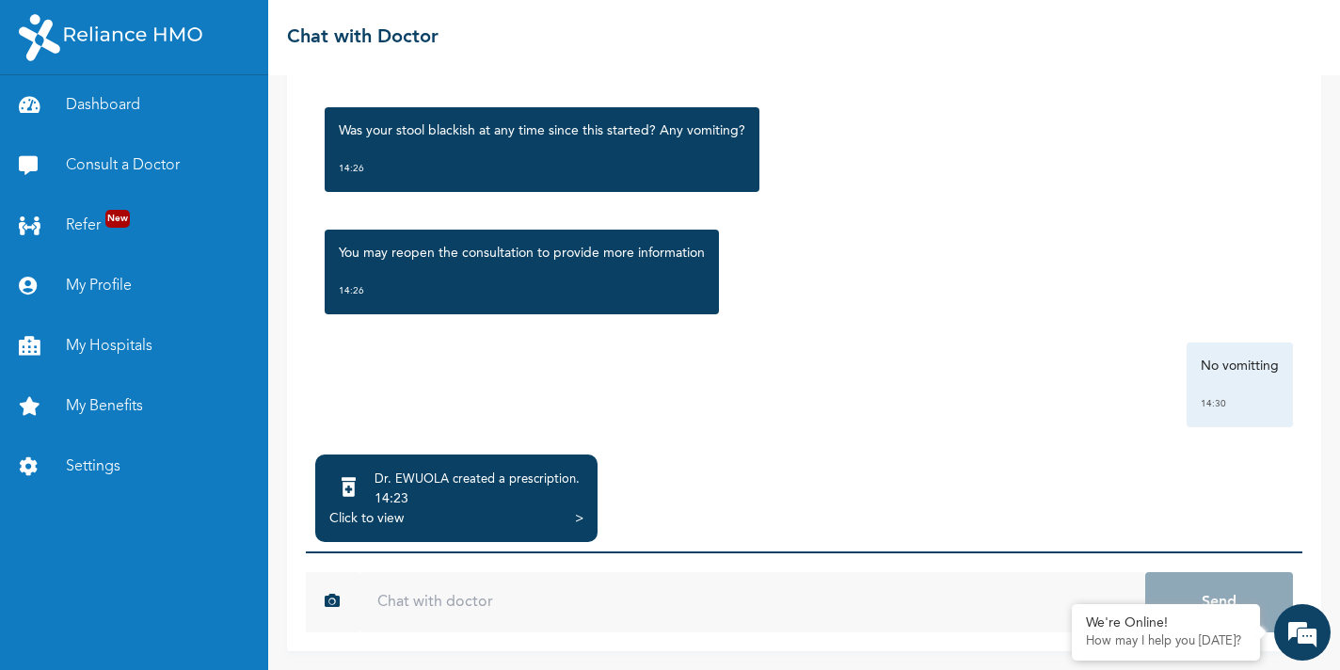
scroll to position [2934, 0]
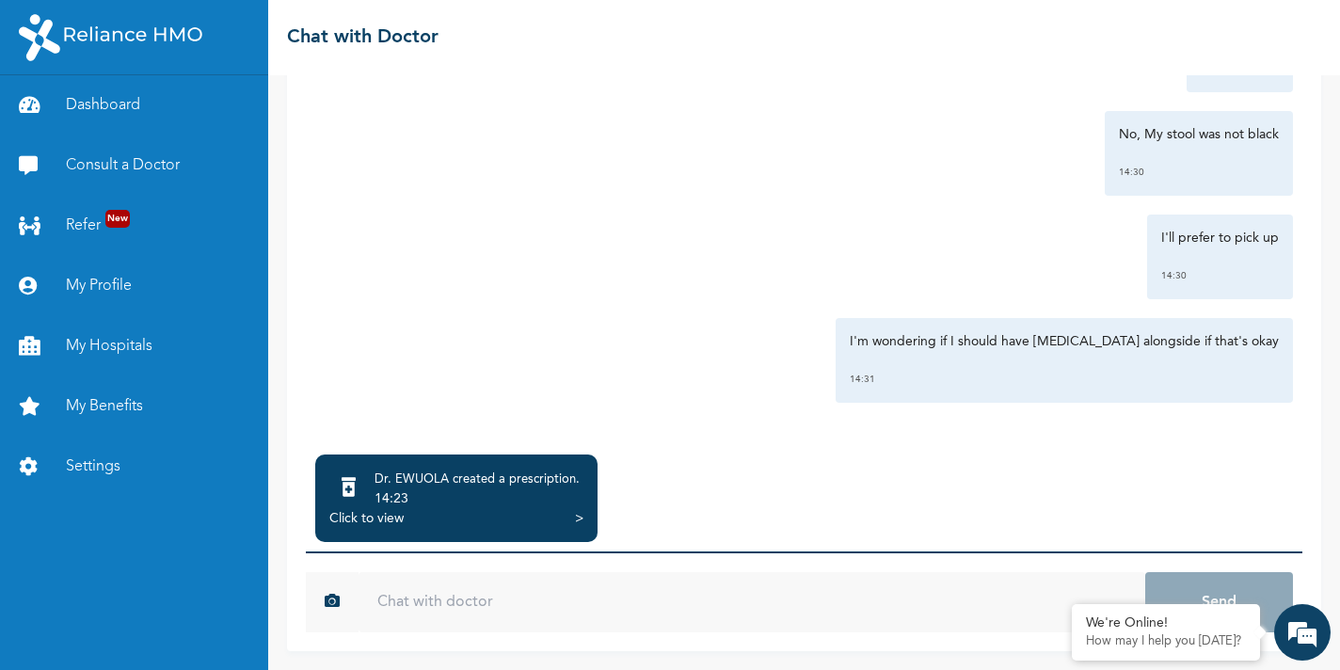
click at [389, 513] on div "Click to view" at bounding box center [366, 518] width 74 height 19
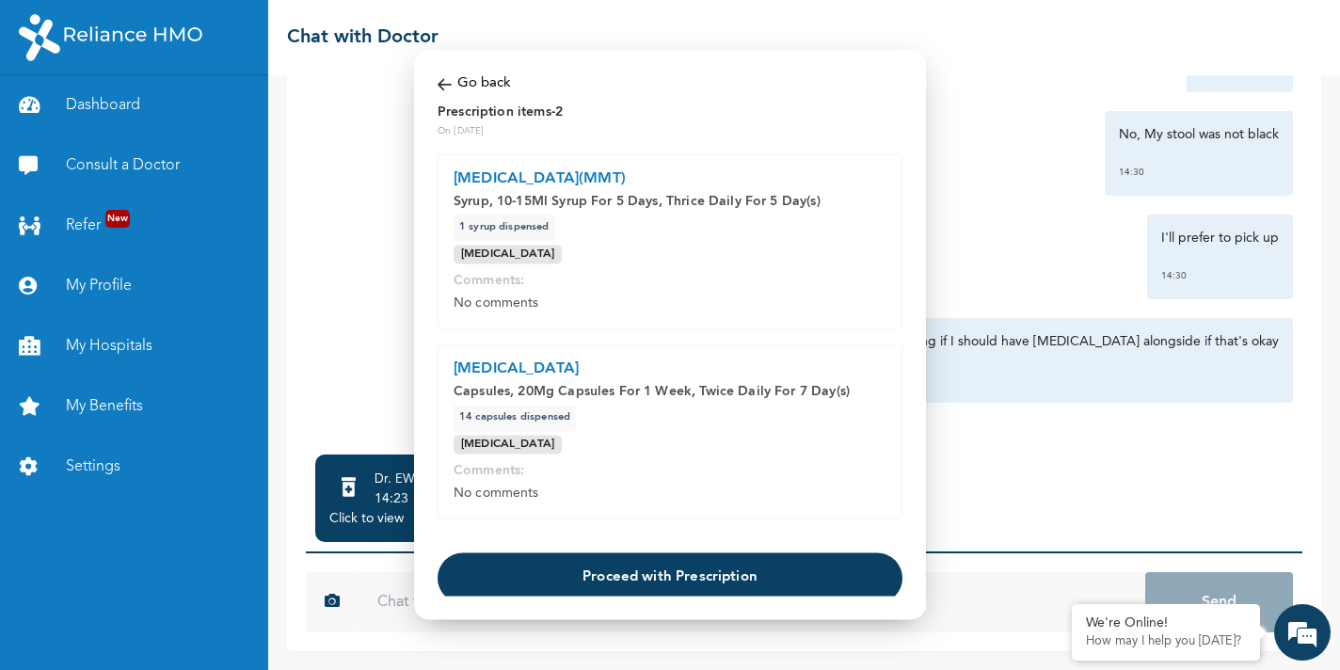
scroll to position [63, 0]
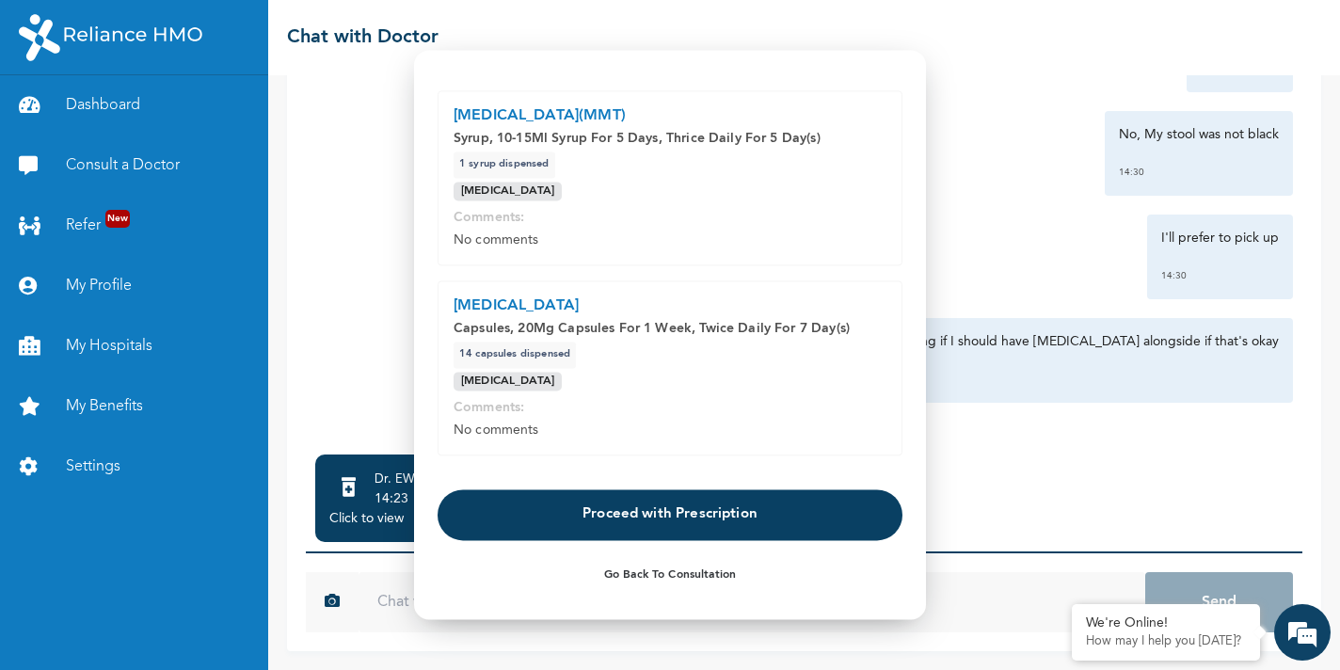
click at [605, 512] on button "Proceed with Prescription" at bounding box center [669, 514] width 465 height 51
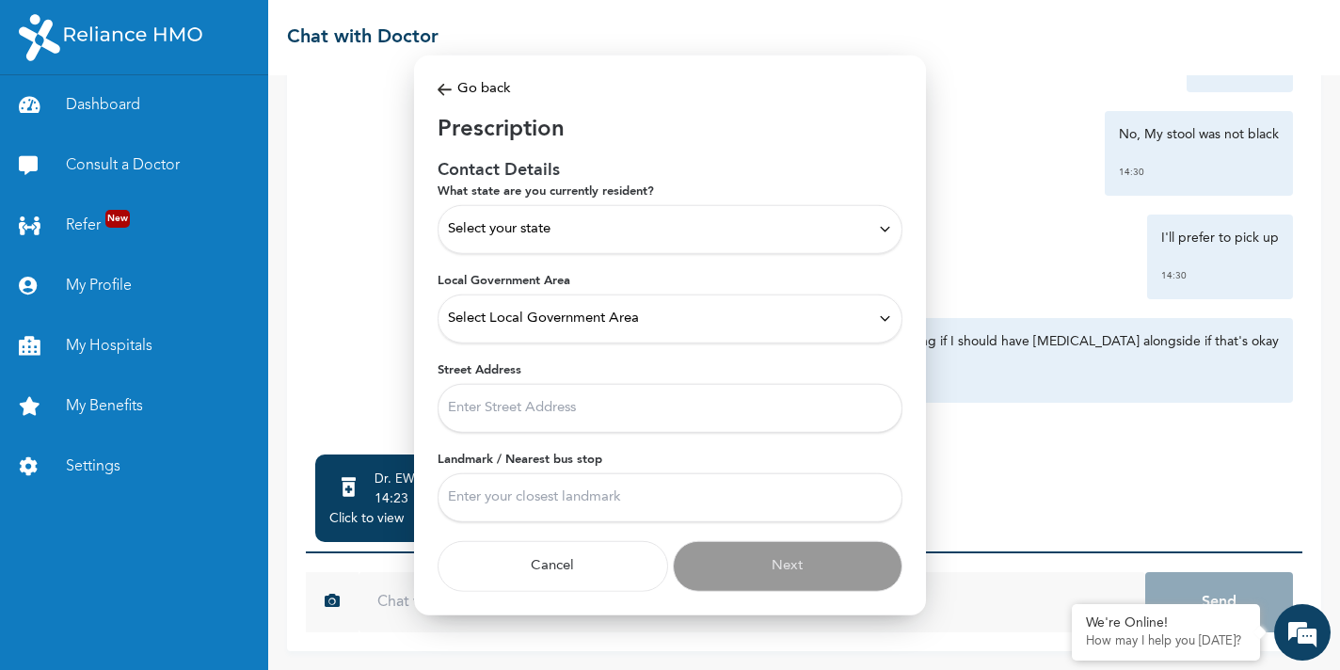
click at [617, 206] on div "Select your state" at bounding box center [669, 228] width 465 height 49
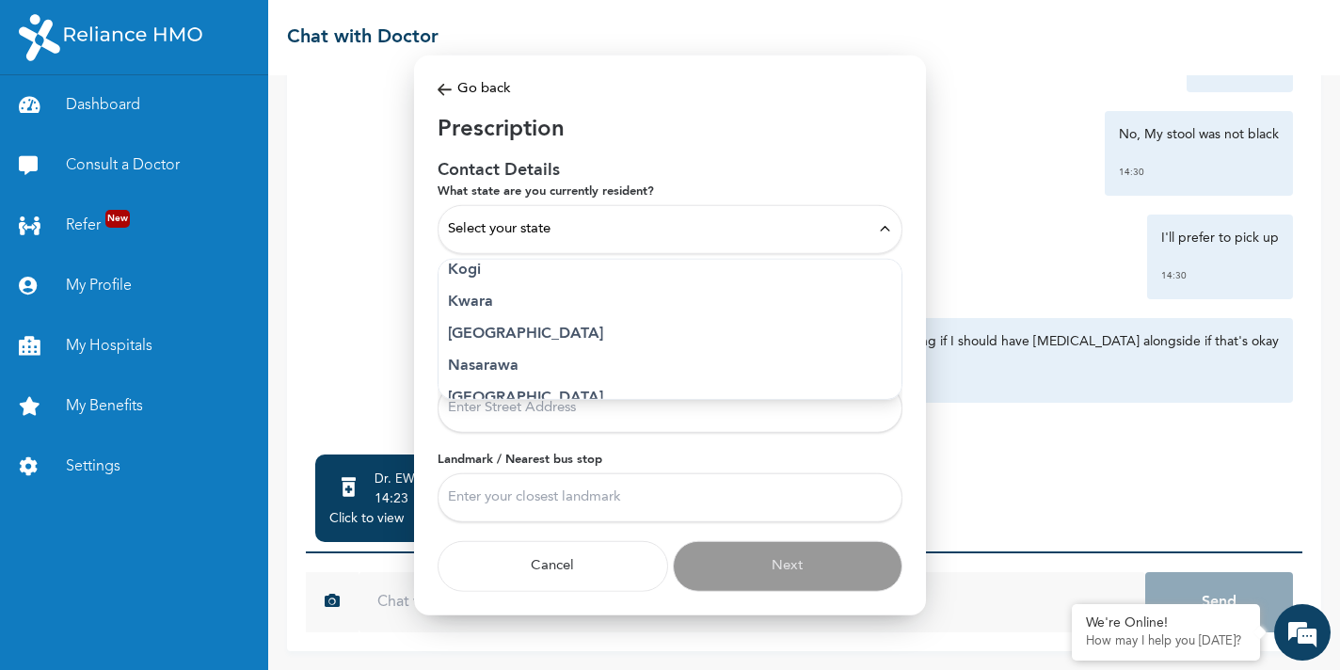
scroll to position [738, 0]
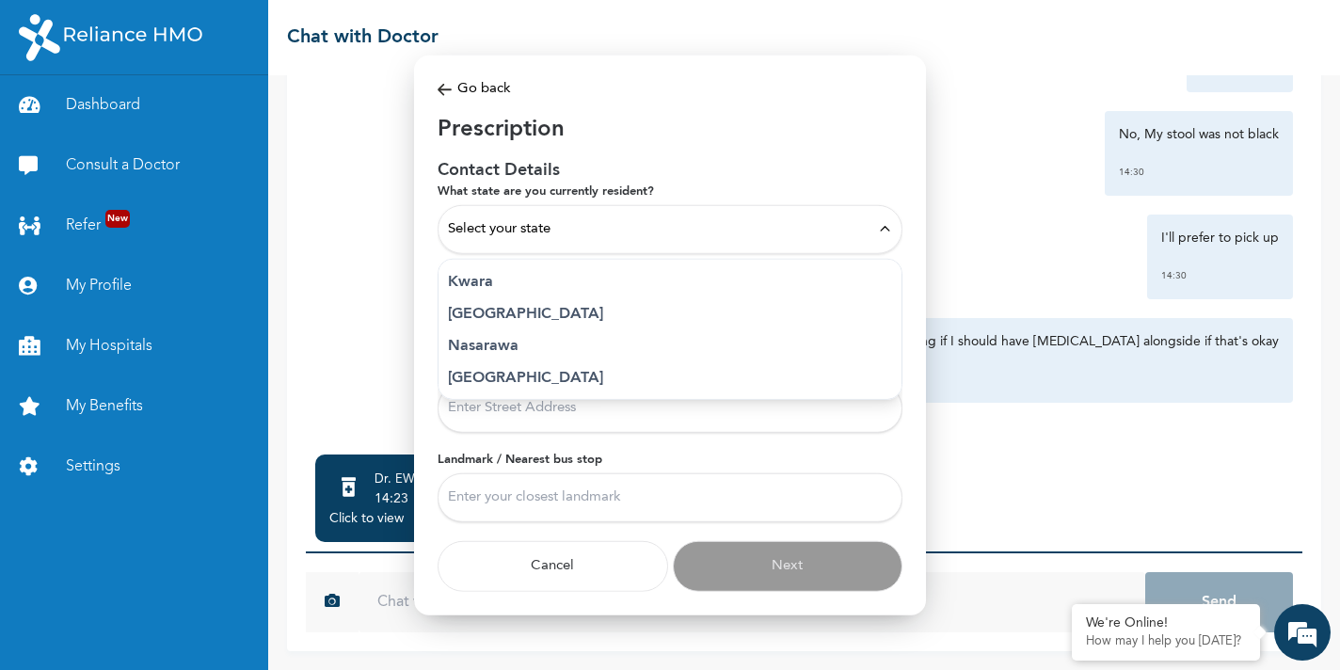
click at [533, 309] on p "[GEOGRAPHIC_DATA]" at bounding box center [670, 313] width 444 height 23
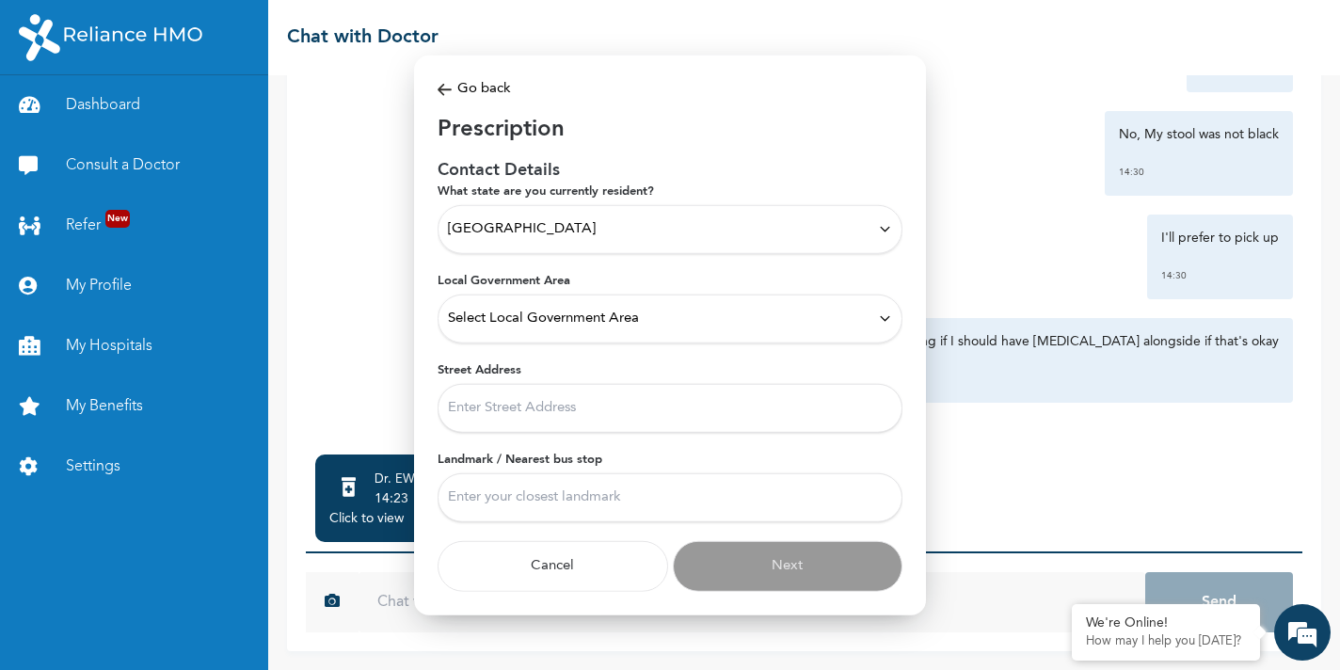
click at [533, 310] on span "Select Local Government Area" at bounding box center [543, 318] width 191 height 21
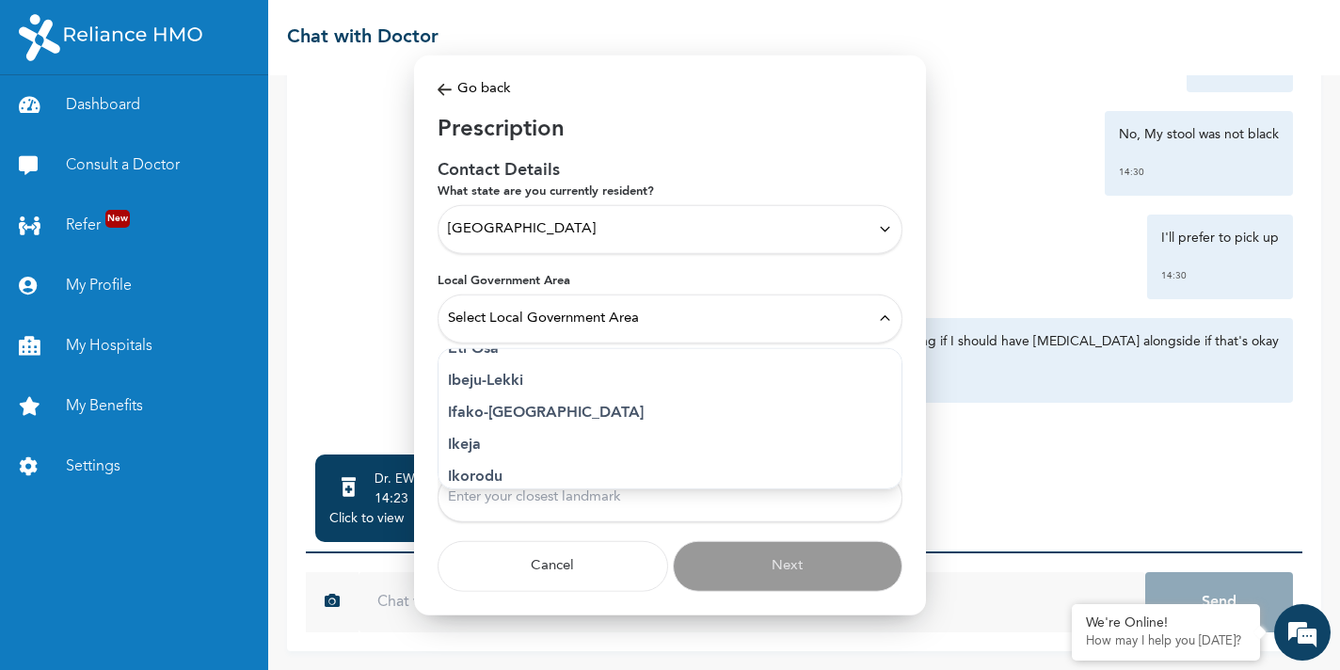
scroll to position [321, 0]
click at [510, 428] on p "Kosofe" at bounding box center [670, 436] width 444 height 23
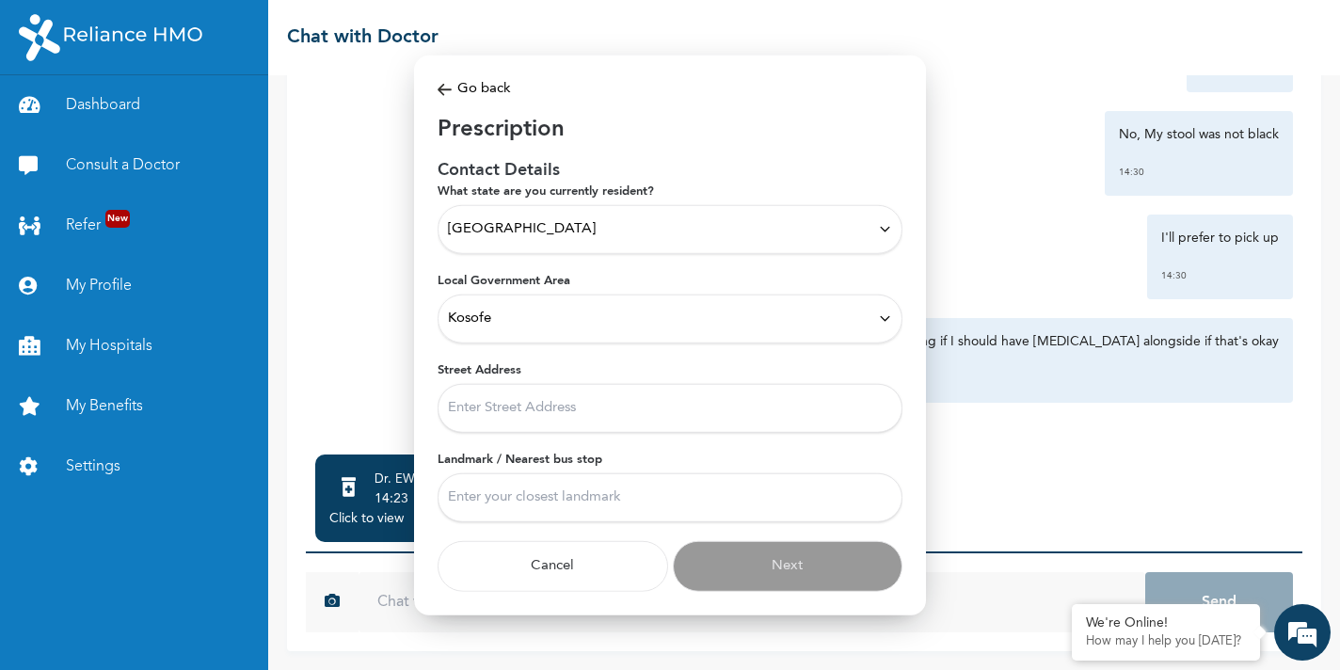
click at [519, 407] on input "Street Address" at bounding box center [669, 407] width 465 height 49
type input "3a [PERSON_NAME] Close, [PERSON_NAME]"
click at [531, 499] on input "Landmark / Nearest bus stop" at bounding box center [669, 496] width 465 height 49
type input "[GEOGRAPHIC_DATA]"
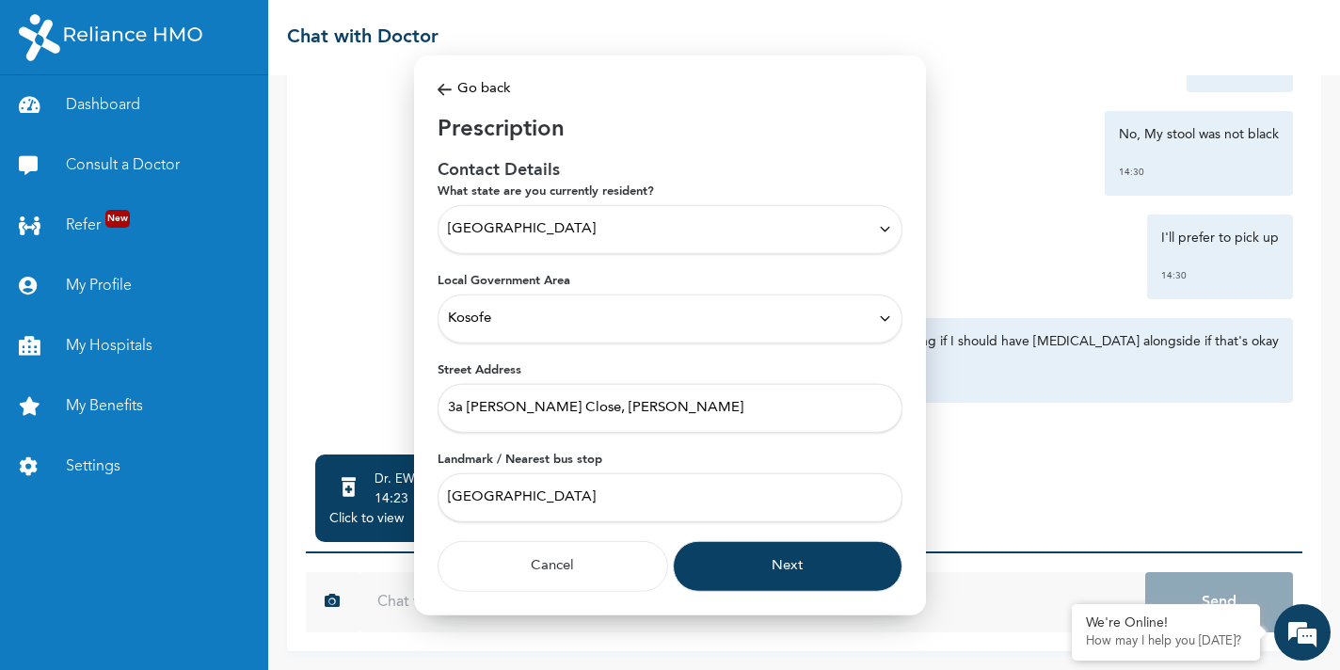
click at [451, 84] on img at bounding box center [444, 90] width 14 height 22
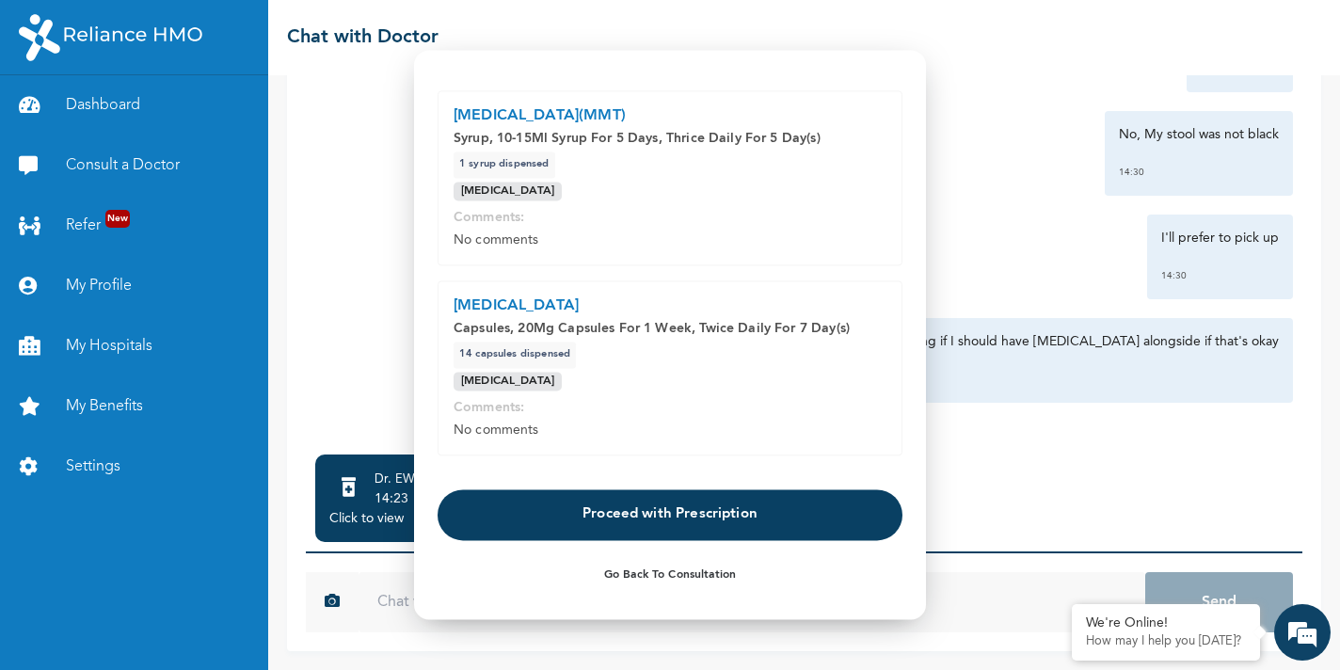
scroll to position [0, 0]
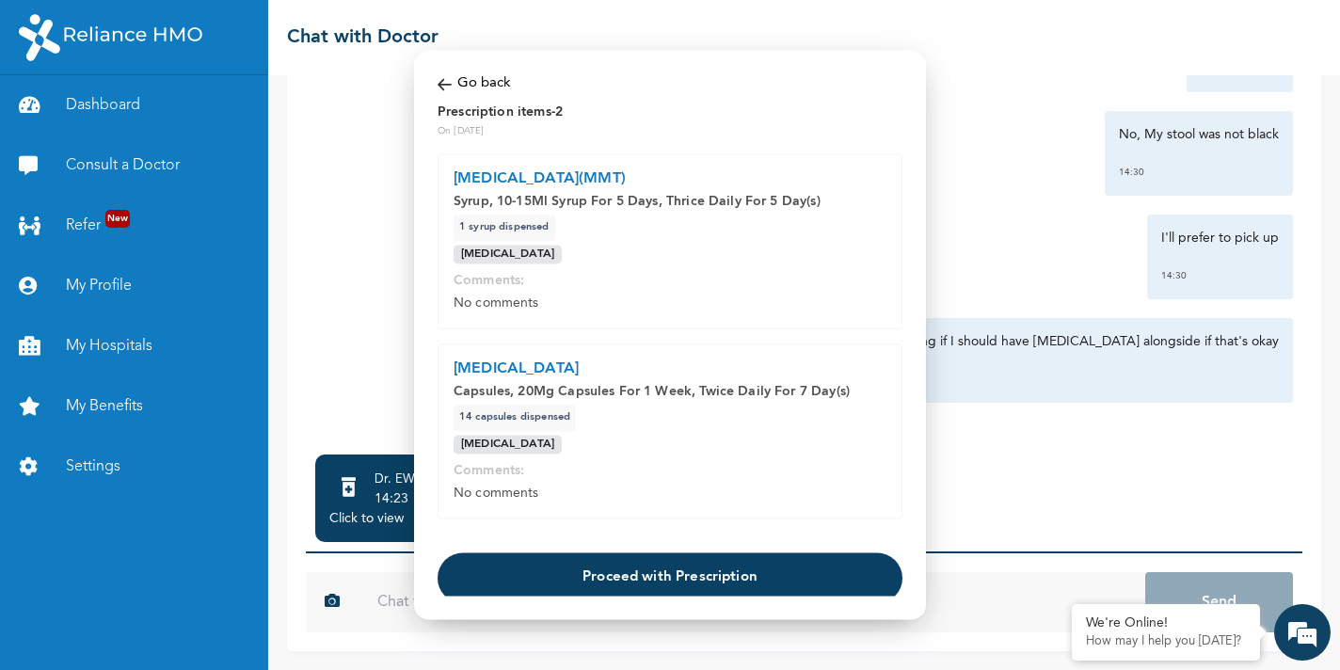
click at [621, 574] on button "Proceed with Prescription" at bounding box center [669, 577] width 465 height 51
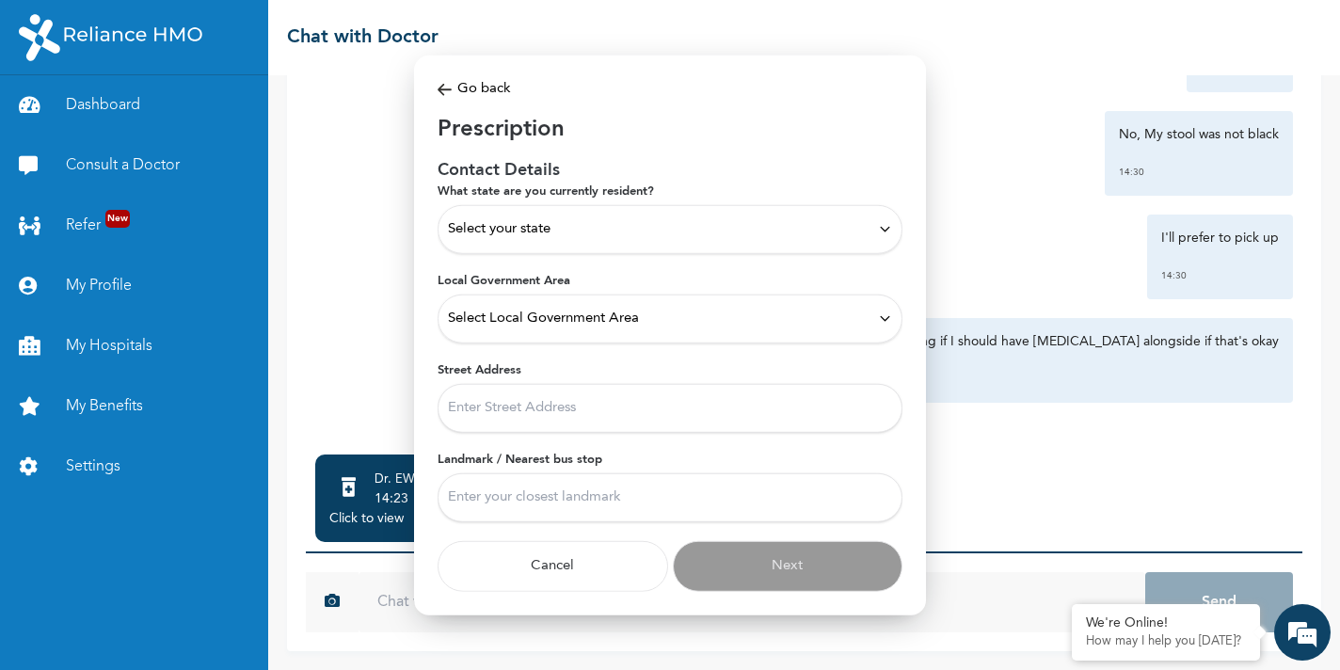
click at [544, 223] on span "Select your state" at bounding box center [499, 228] width 103 height 21
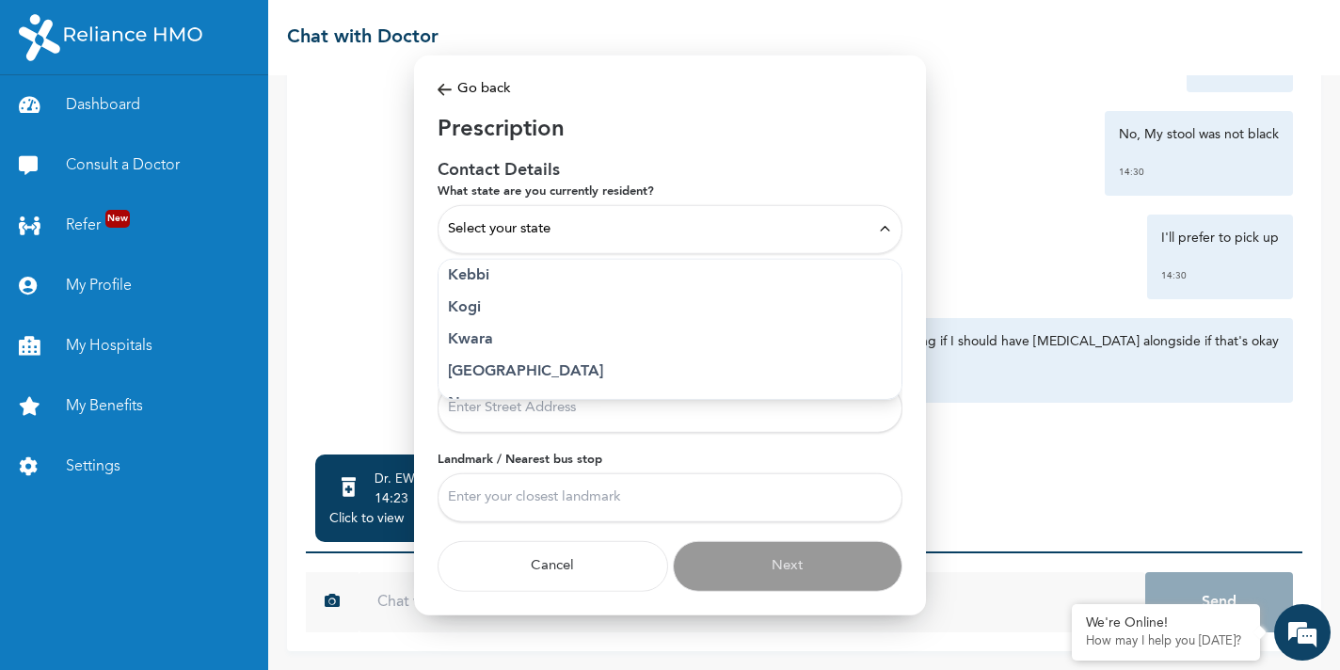
scroll to position [714, 0]
click at [522, 341] on p "[GEOGRAPHIC_DATA]" at bounding box center [670, 337] width 444 height 23
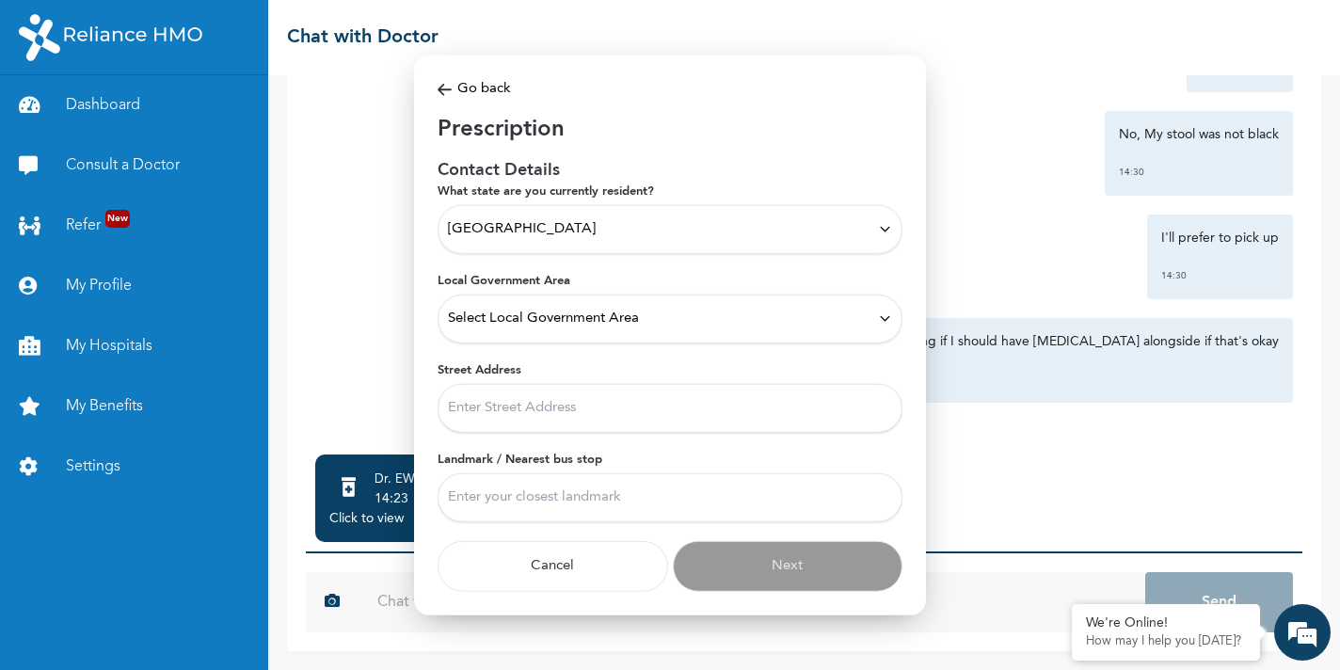
click at [526, 323] on span "Select Local Government Area" at bounding box center [543, 318] width 191 height 21
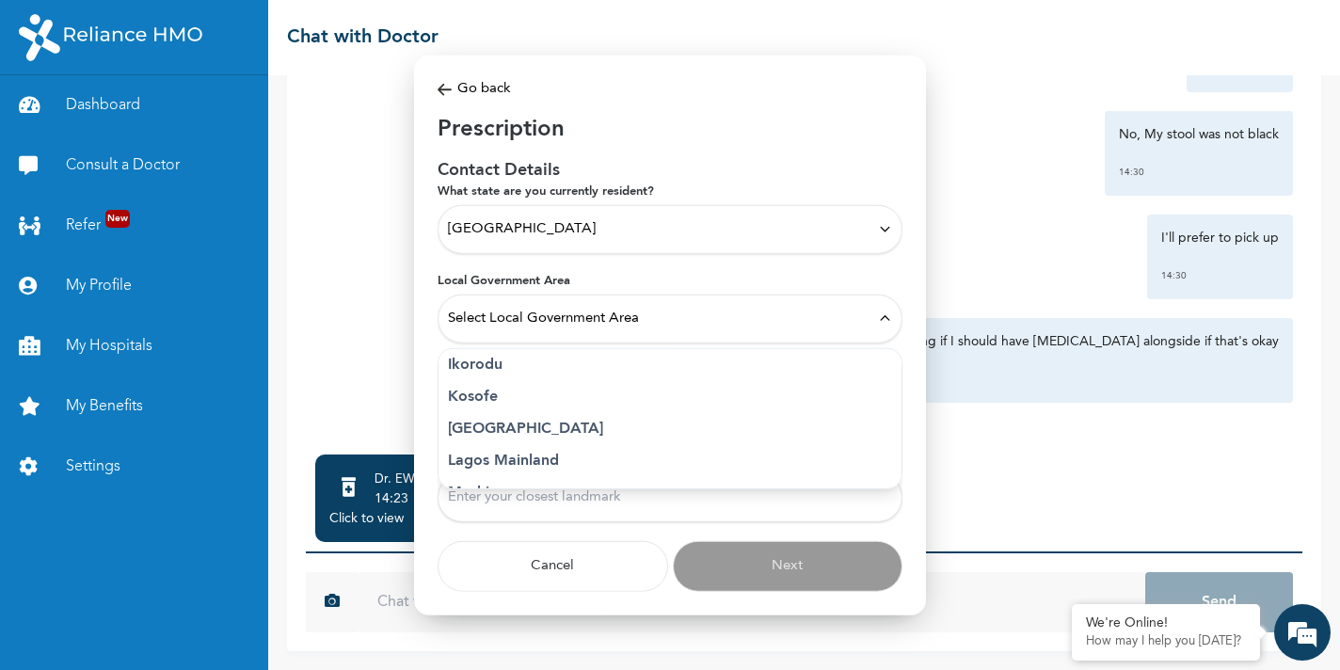
scroll to position [358, 0]
click at [509, 397] on p "Kosofe" at bounding box center [670, 399] width 444 height 23
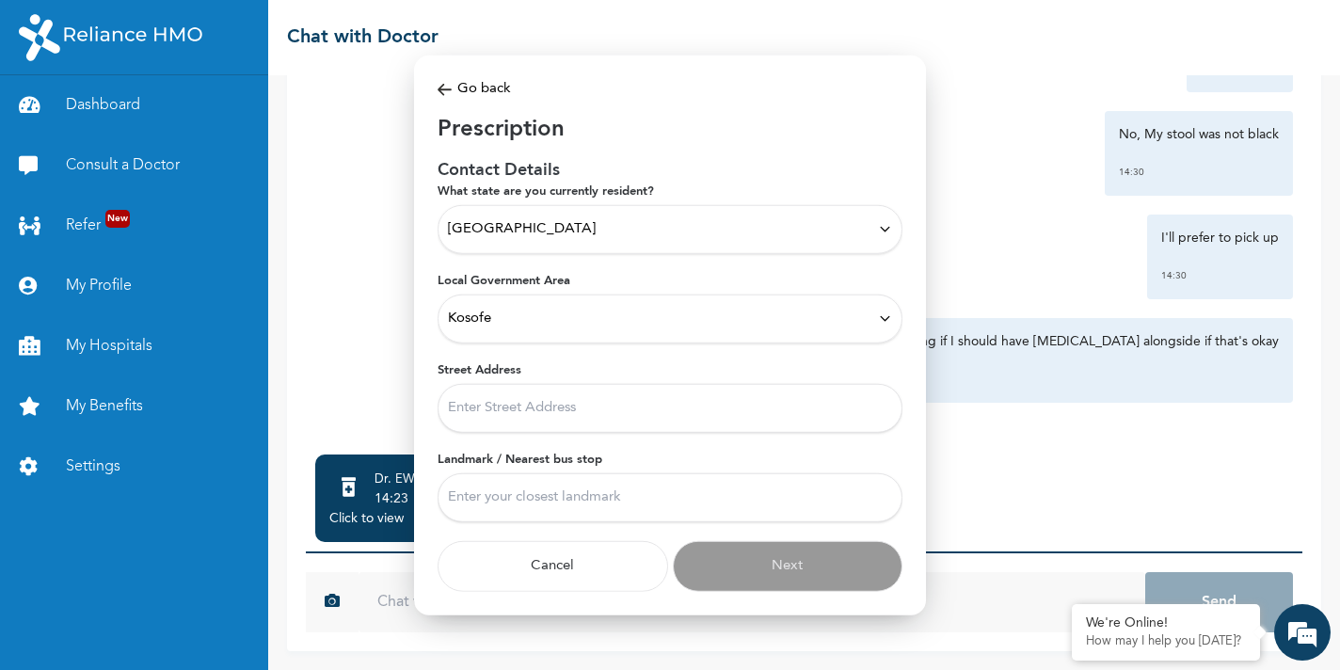
click at [511, 409] on input "Street Address" at bounding box center [669, 407] width 465 height 49
type input "3a [PERSON_NAME] Close, [PERSON_NAME]"
click at [525, 506] on input "Landmark / Nearest bus stop" at bounding box center [669, 496] width 465 height 49
type input "[GEOGRAPHIC_DATA]"
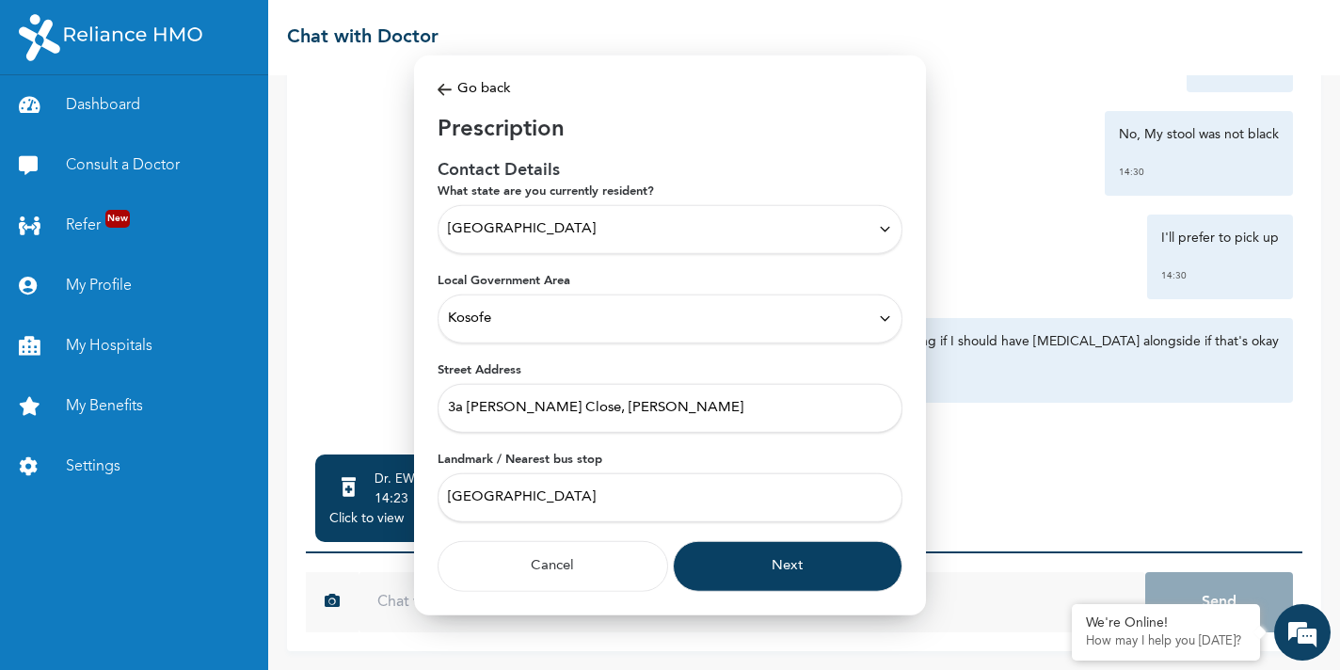
click at [705, 577] on button "Next" at bounding box center [788, 565] width 230 height 51
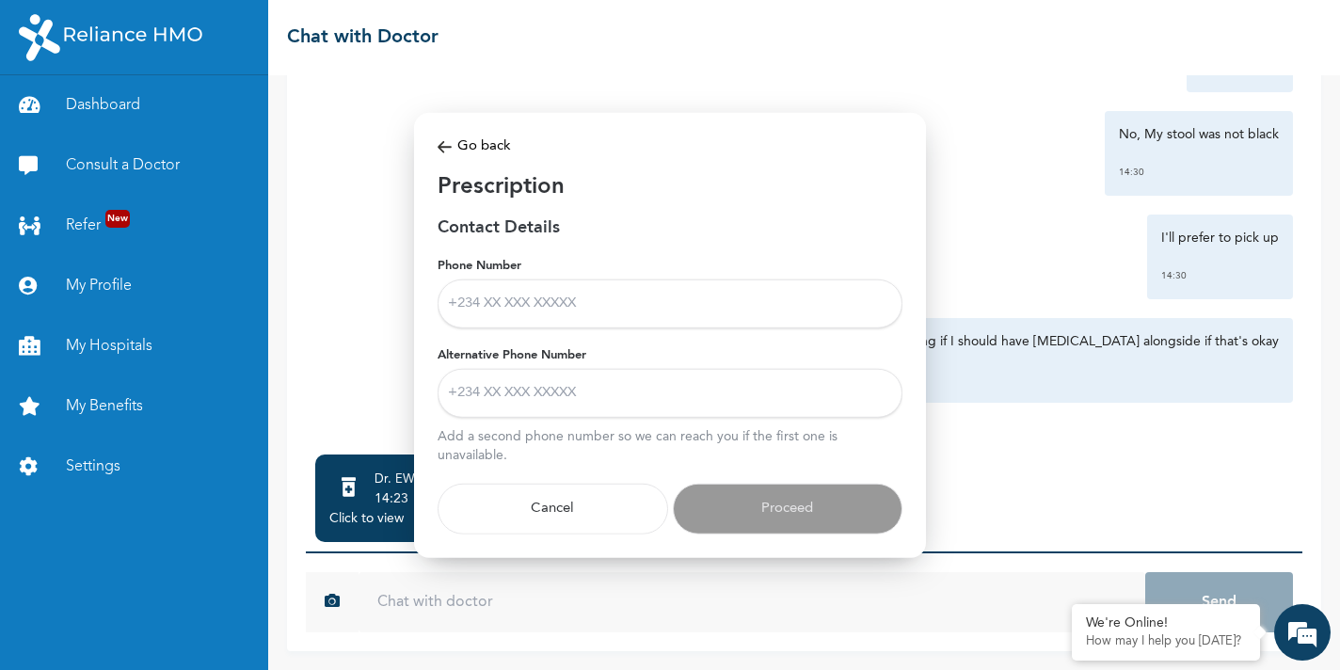
click at [550, 305] on input "Phone Number" at bounding box center [669, 302] width 465 height 49
type input "07055795647"
click at [560, 381] on input "Alternative Phone Number" at bounding box center [669, 392] width 465 height 49
type input "08037360988"
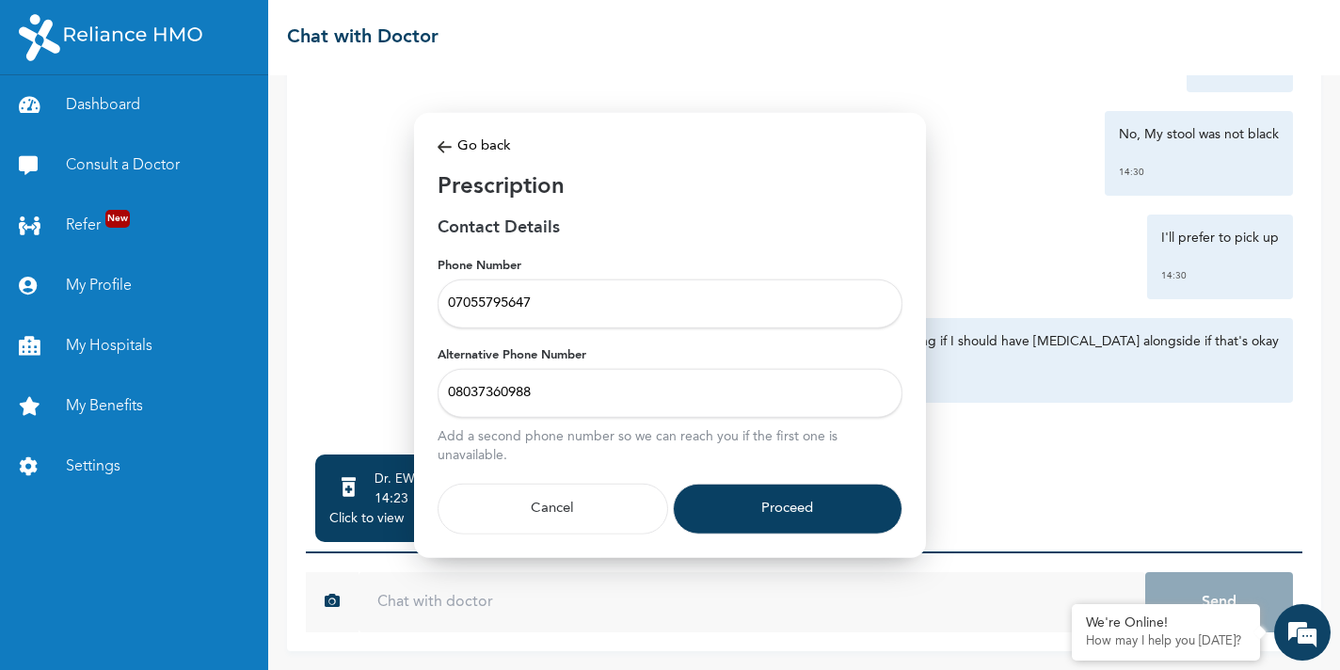
click at [717, 509] on button "Proceed" at bounding box center [788, 508] width 230 height 51
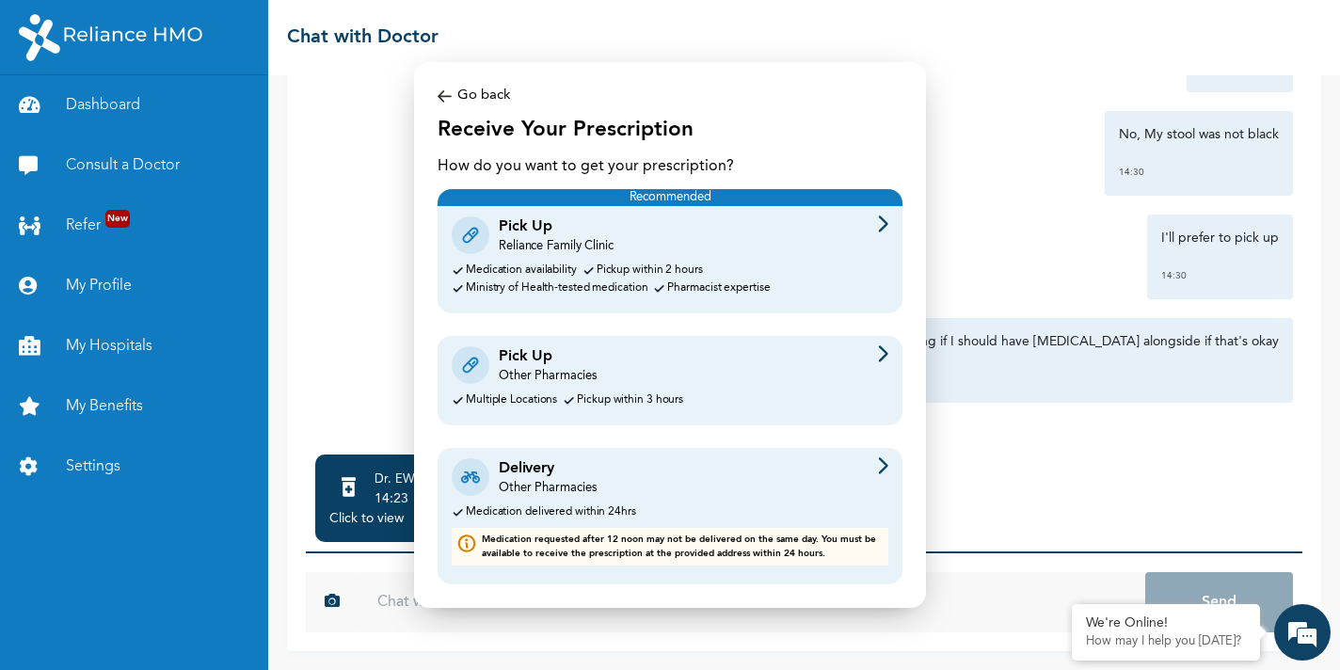
click at [638, 257] on div "Pick Up Reliance Family Clinic Medication availability Pickup within 2 hours Mi…" at bounding box center [669, 259] width 465 height 107
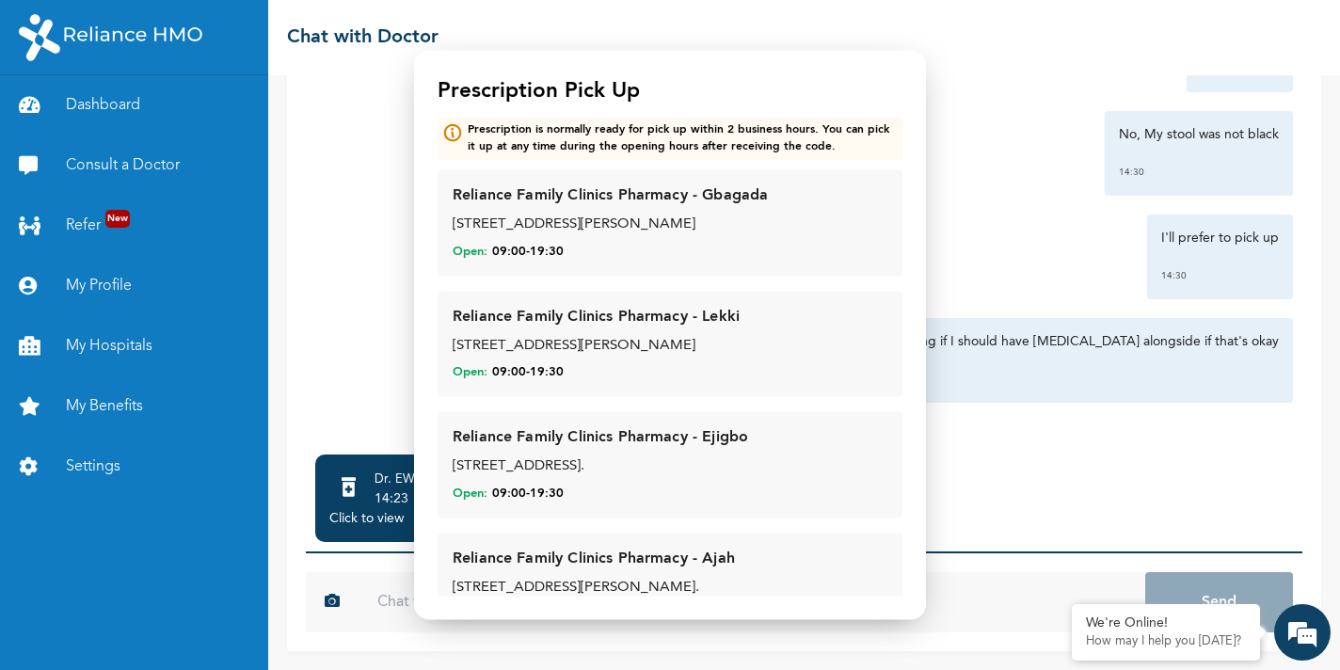
scroll to position [0, 0]
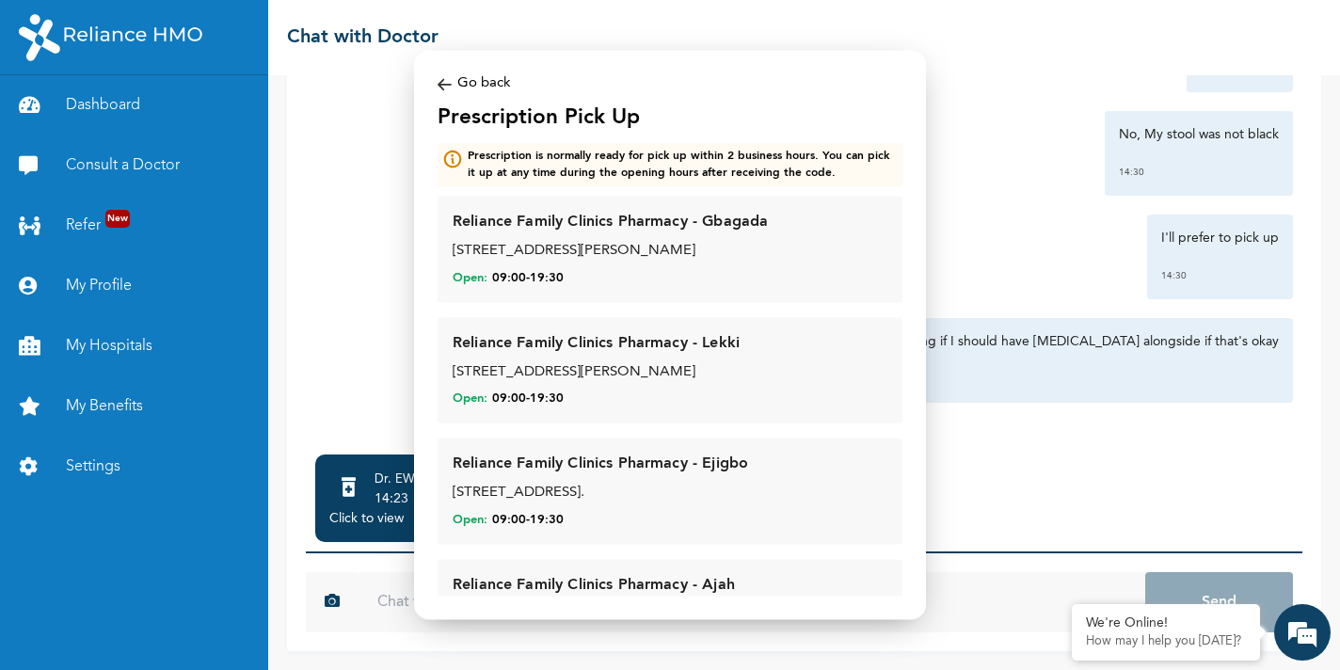
click at [459, 83] on div "Go back" at bounding box center [669, 84] width 465 height 22
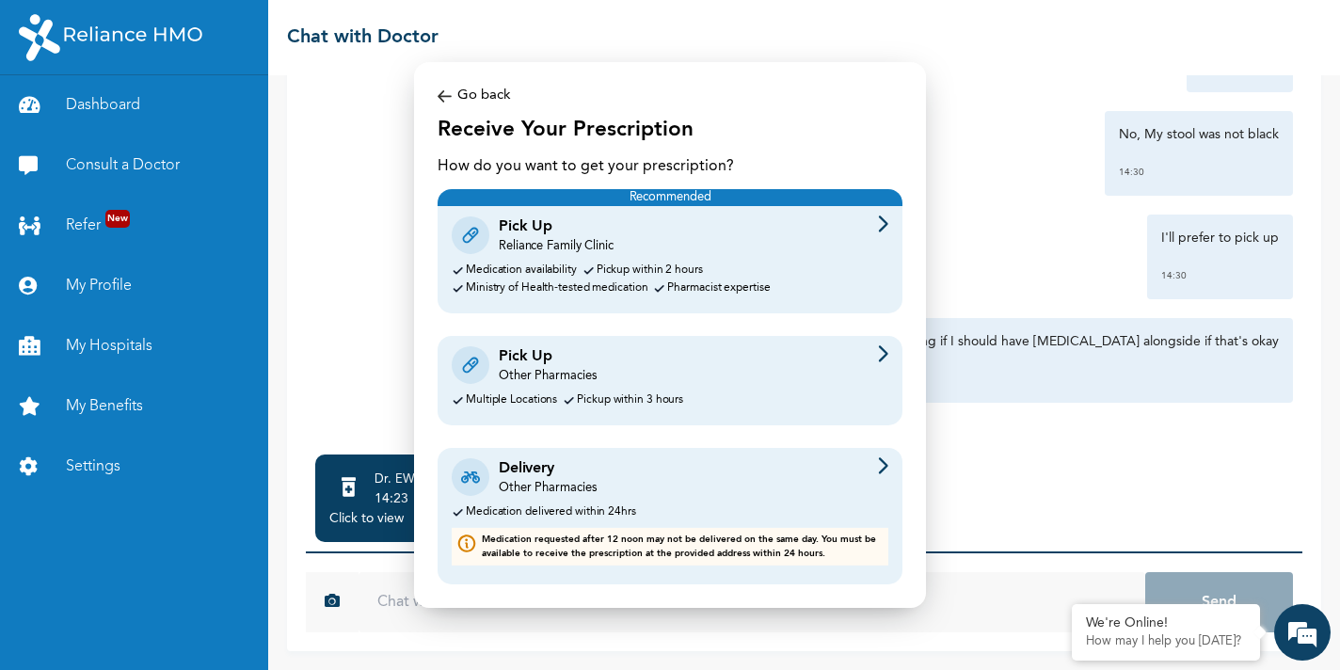
click at [581, 358] on div "Pick Up" at bounding box center [548, 356] width 98 height 23
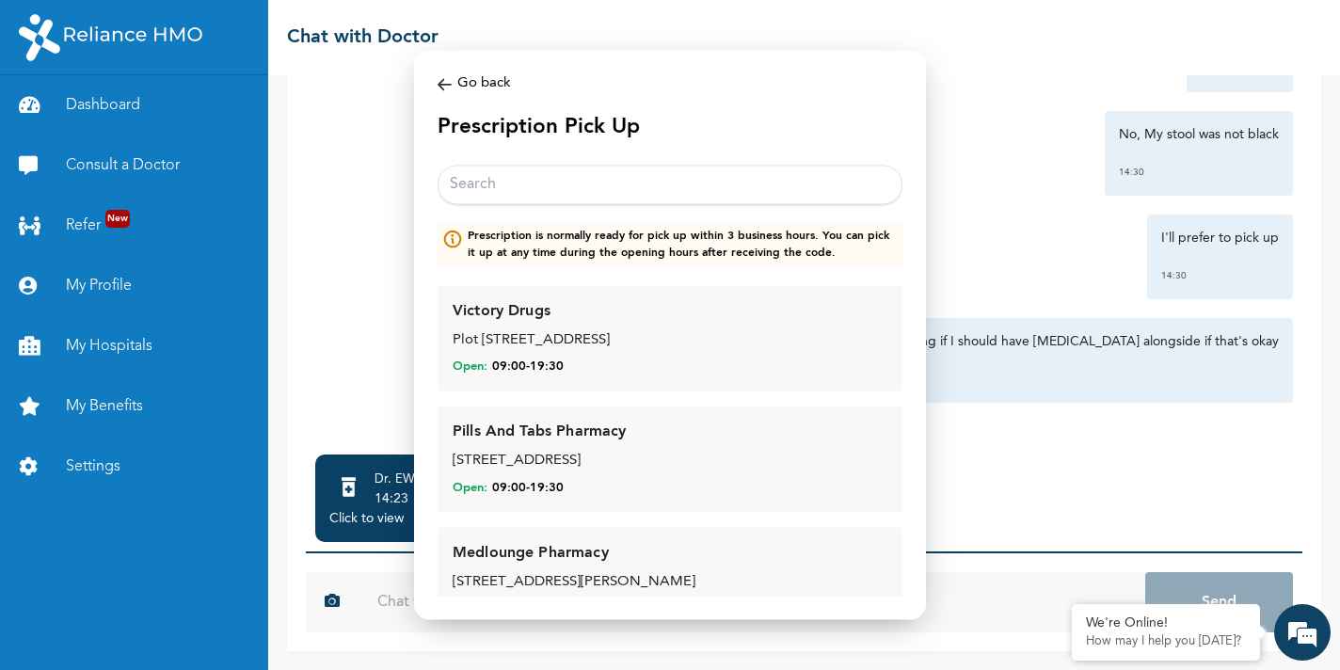
click at [527, 185] on input "text" at bounding box center [669, 185] width 465 height 40
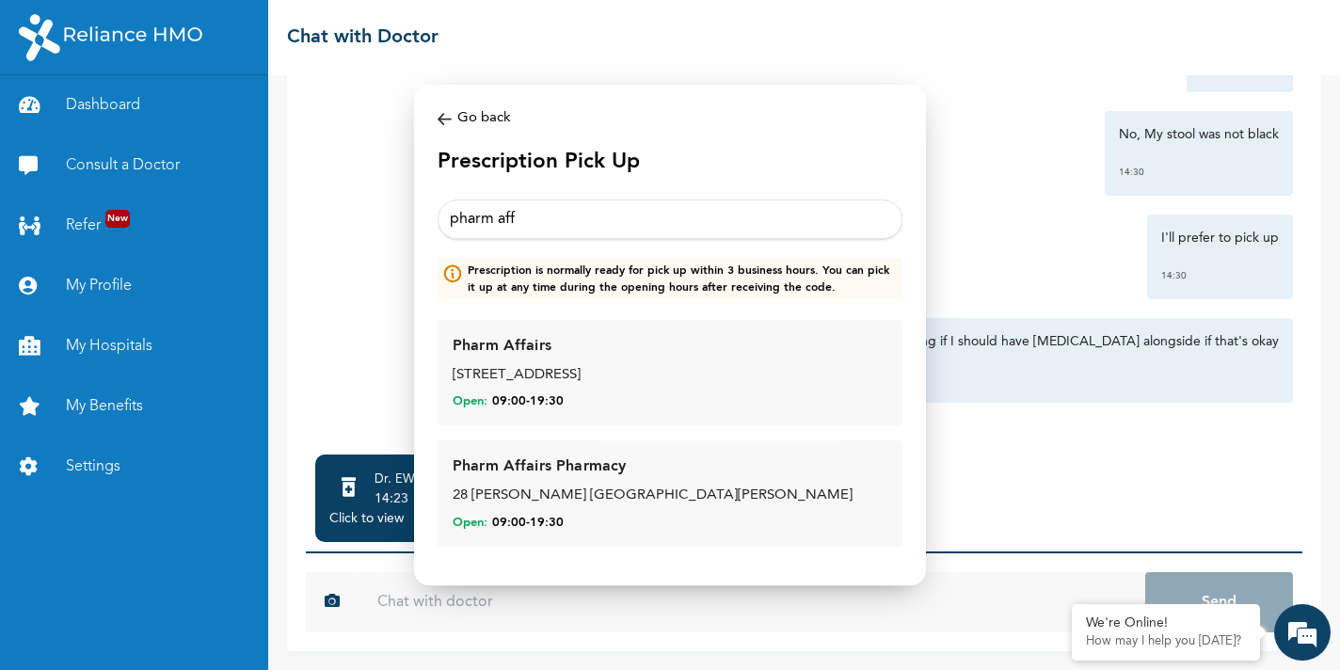
type input "pharm aff"
click at [578, 475] on div "Pharm Affairs Pharmacy" at bounding box center [538, 466] width 173 height 23
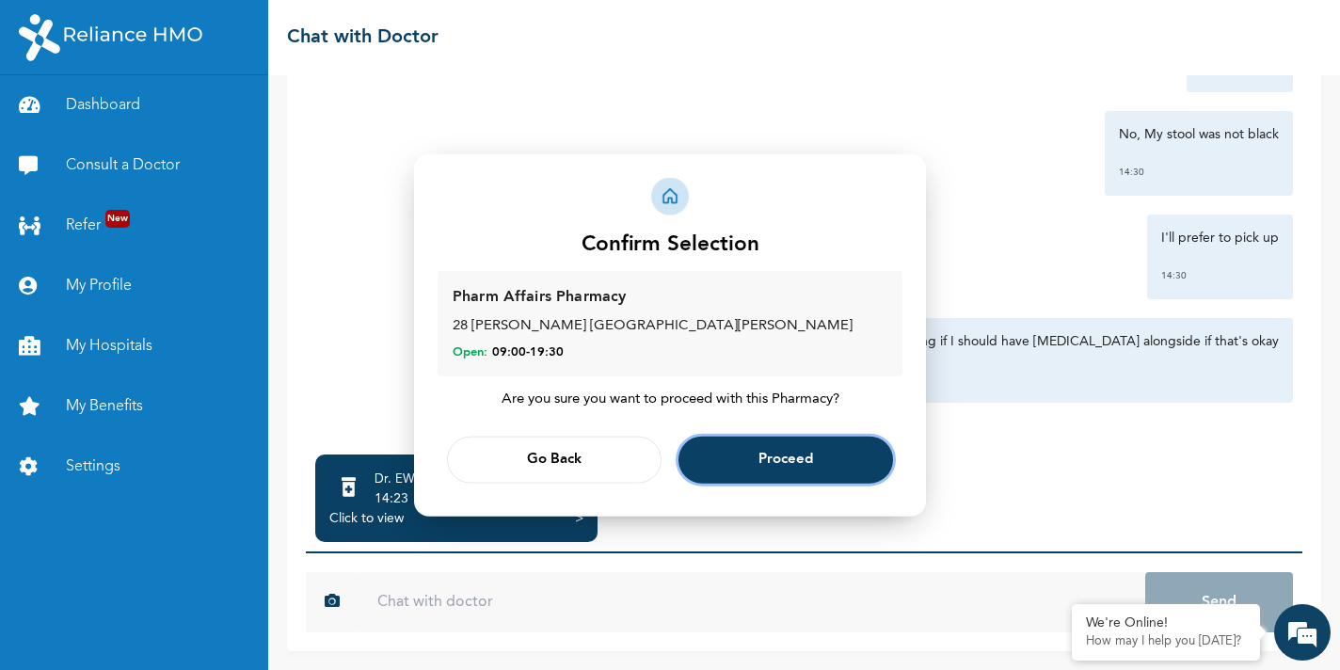
click at [769, 457] on span "Proceed" at bounding box center [785, 459] width 55 height 12
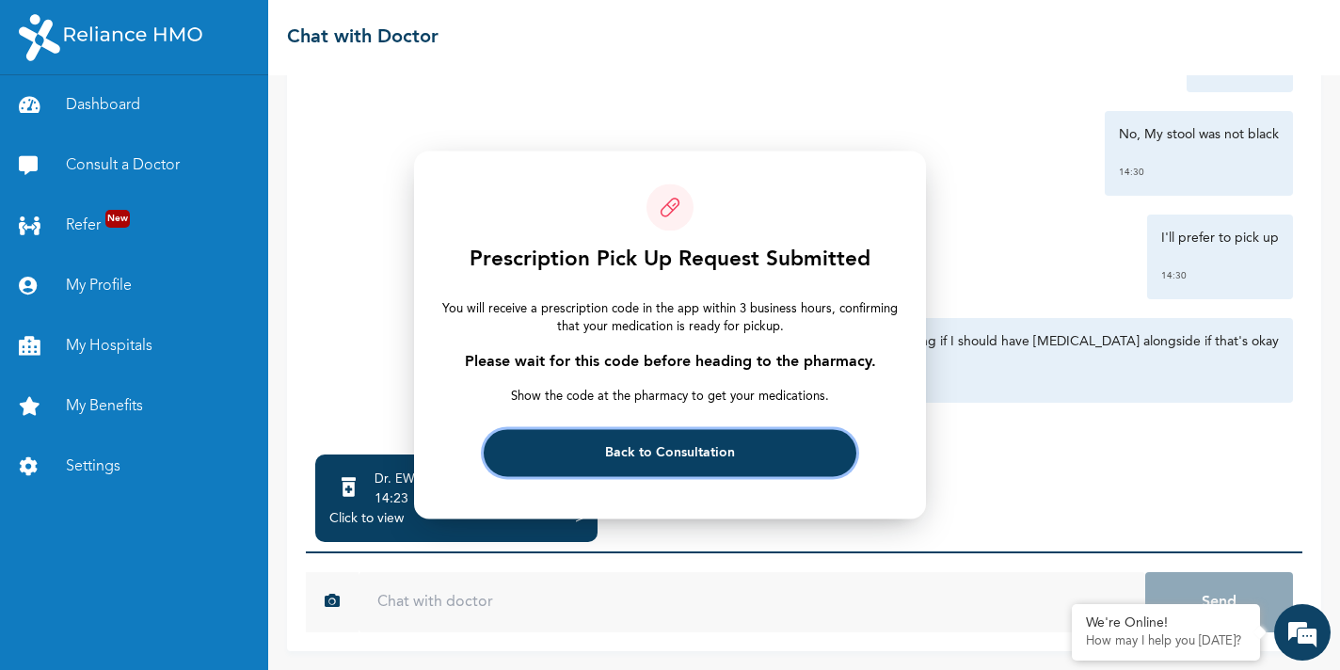
click at [763, 457] on button "Back to Consultation" at bounding box center [670, 453] width 372 height 47
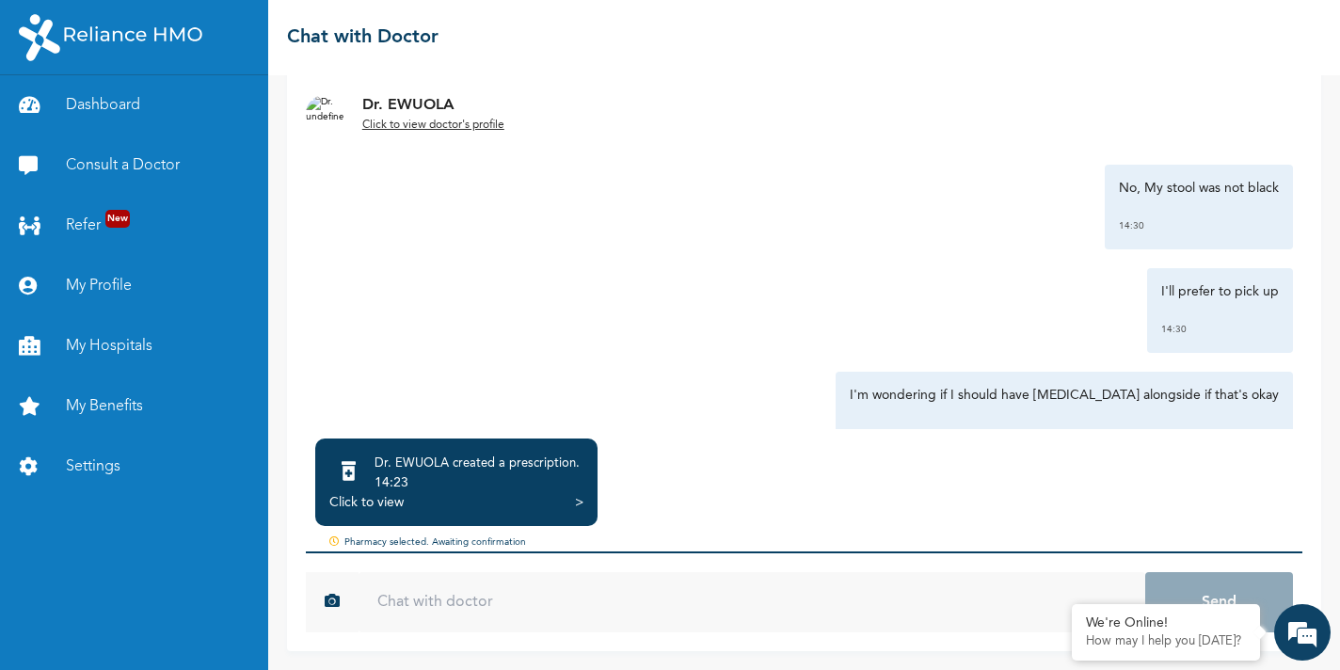
scroll to position [2934, 0]
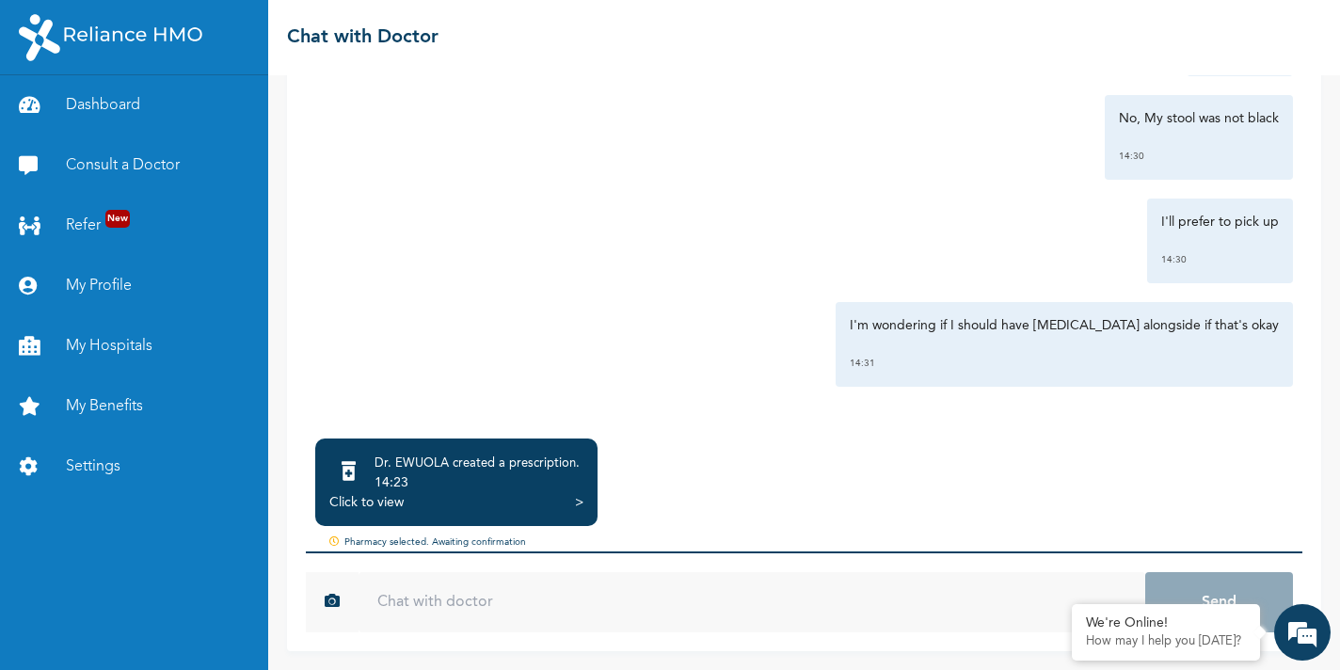
scroll to position [144, 0]
